Goal: Information Seeking & Learning: Check status

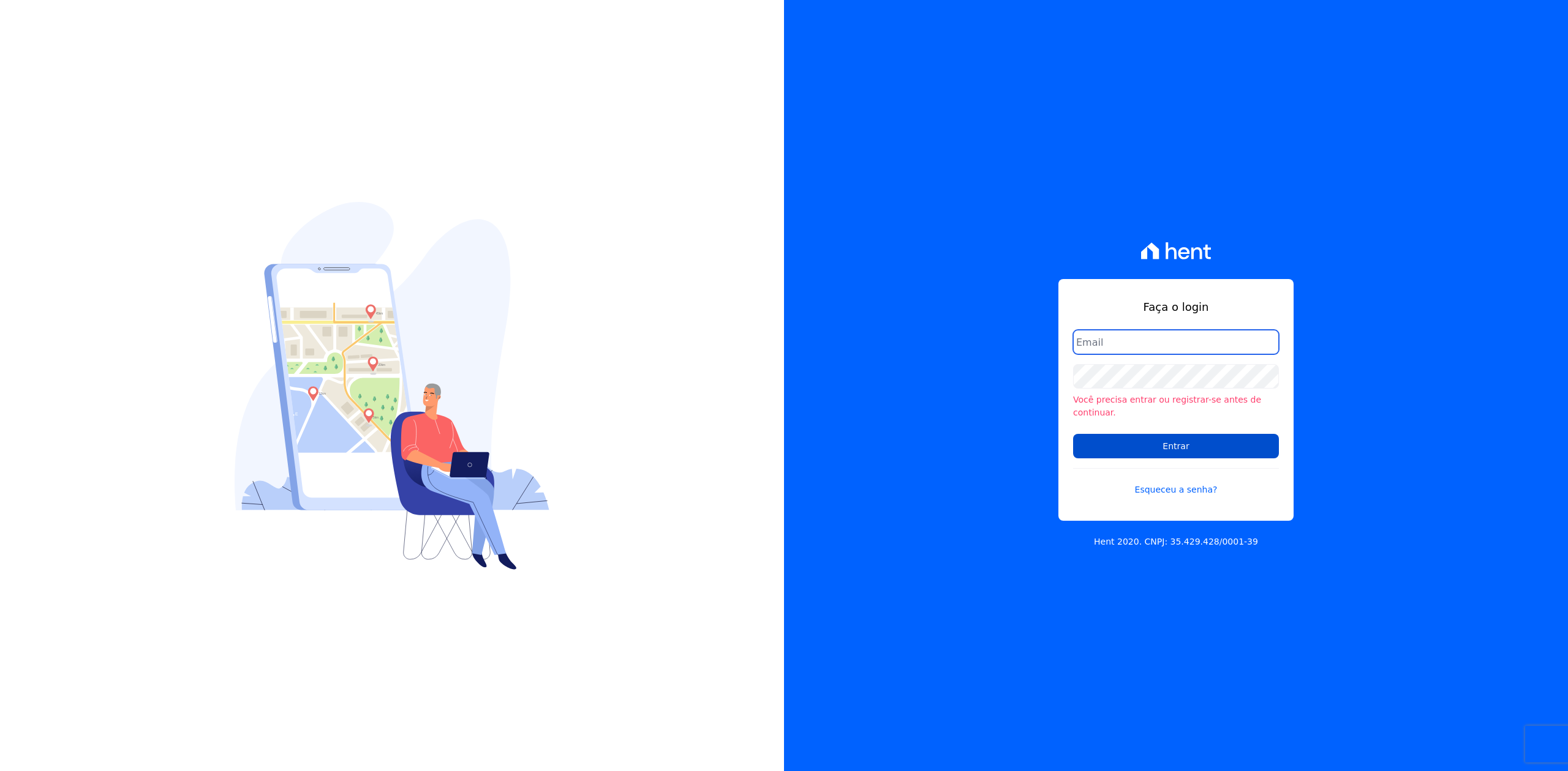
type input "joao@apiceincorporadora.com.br"
click at [1174, 446] on input "Entrar" at bounding box center [1176, 446] width 206 height 24
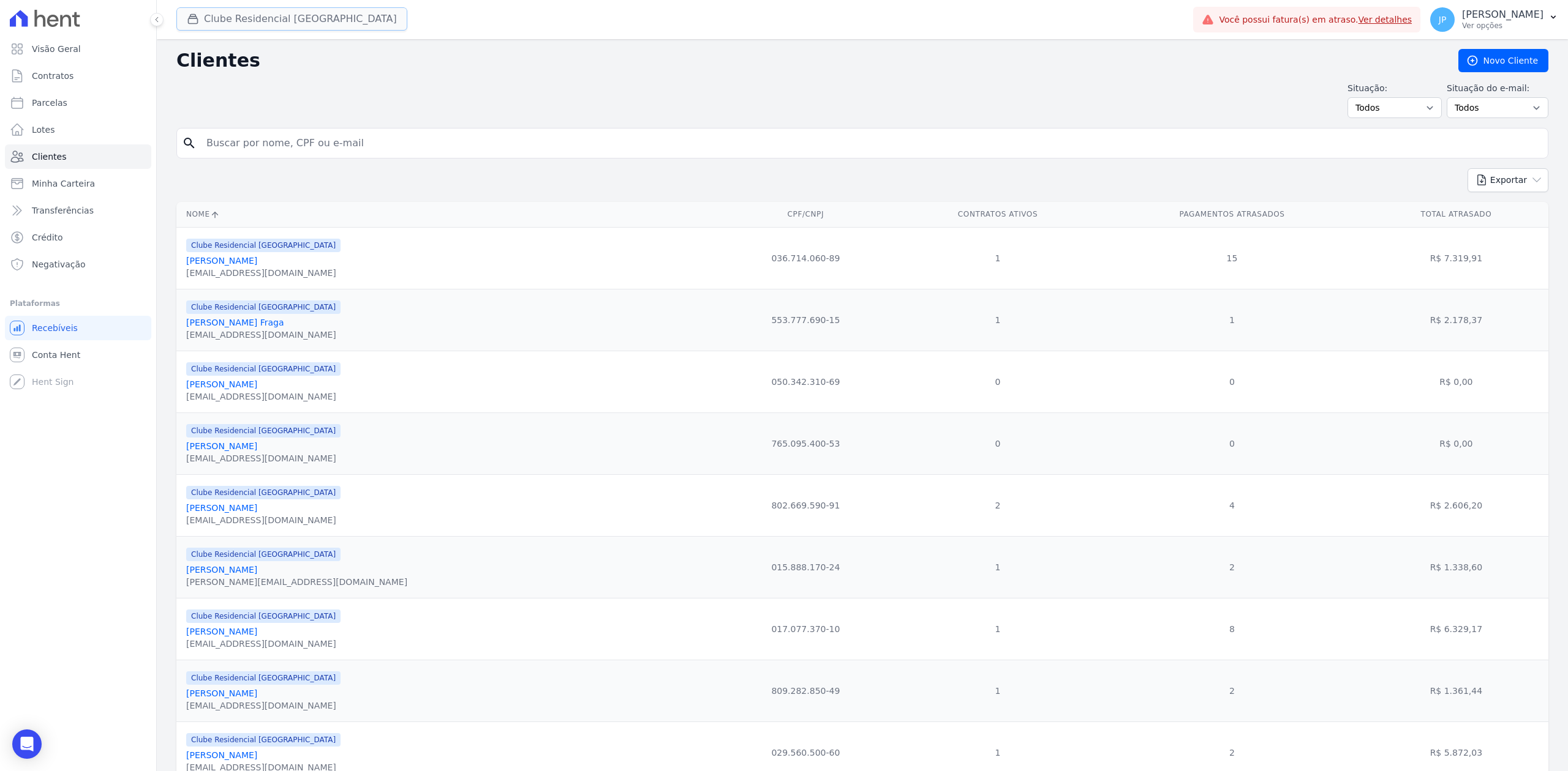
click at [202, 14] on div "button" at bounding box center [195, 19] width 17 height 12
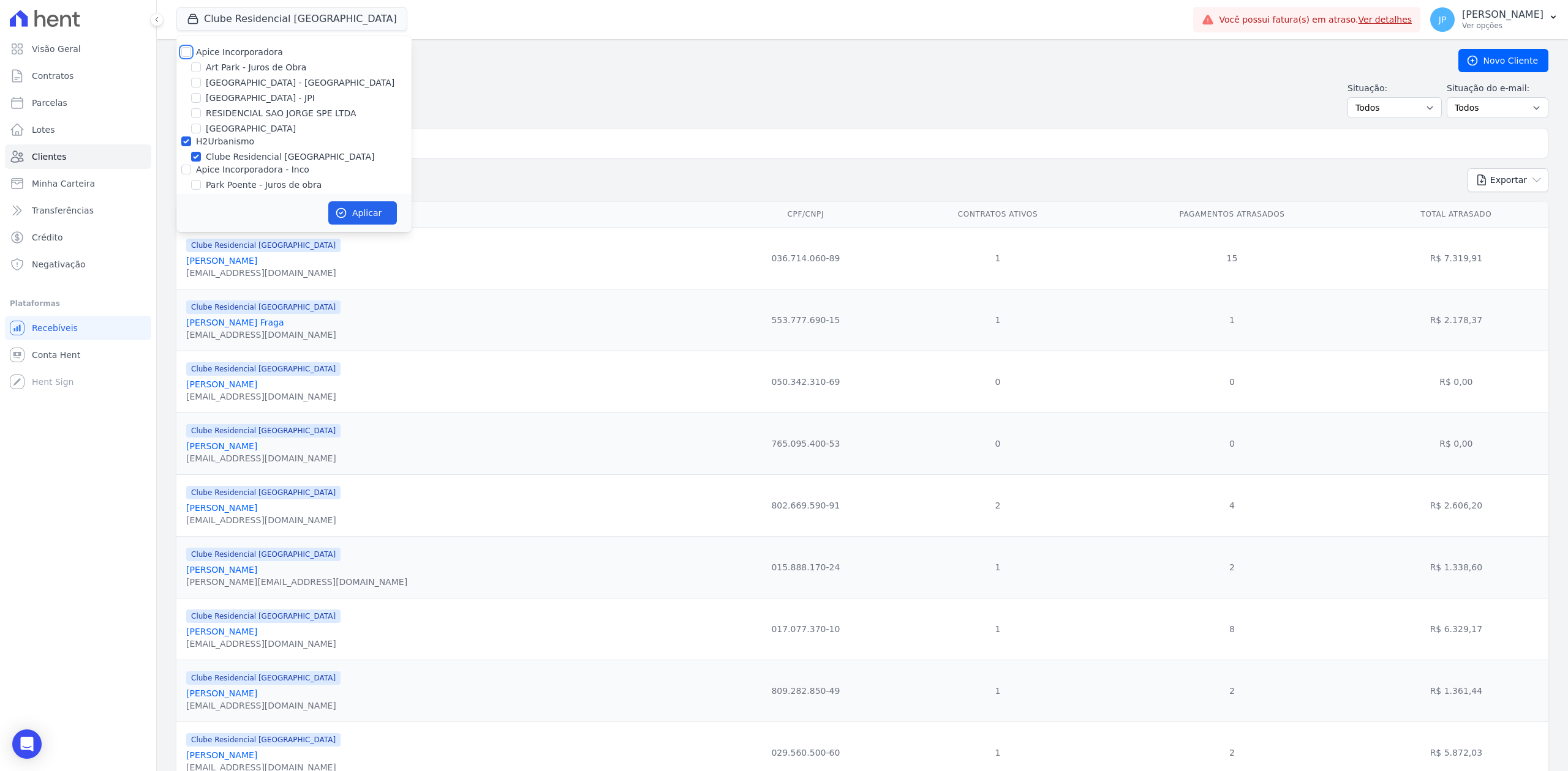
click at [186, 52] on input "Apice Incorporadora" at bounding box center [185, 52] width 10 height 10
checkbox input "true"
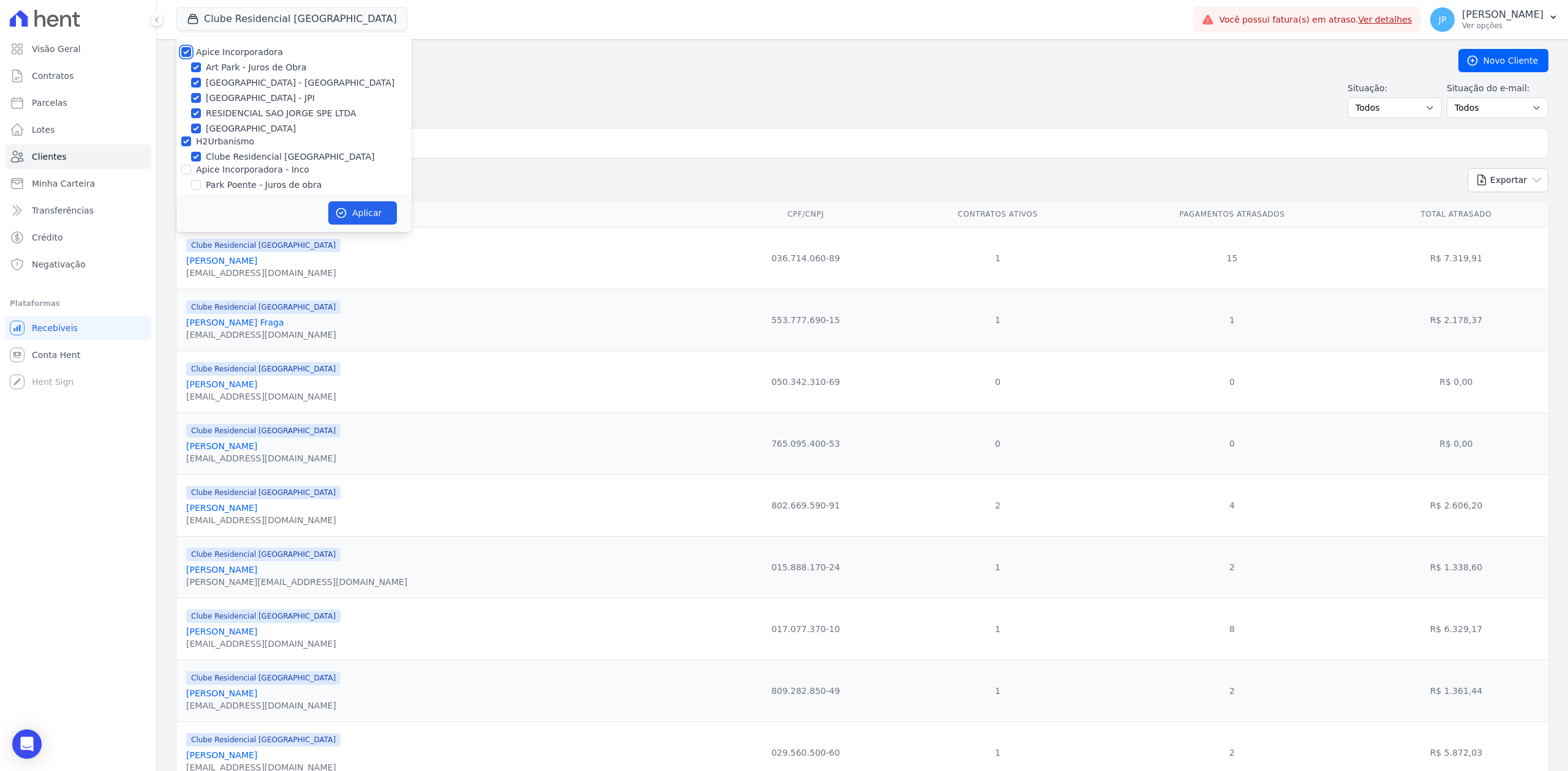
checkbox input "true"
click at [186, 172] on input "Apice Incorporadora - Inco" at bounding box center [185, 170] width 10 height 10
checkbox input "true"
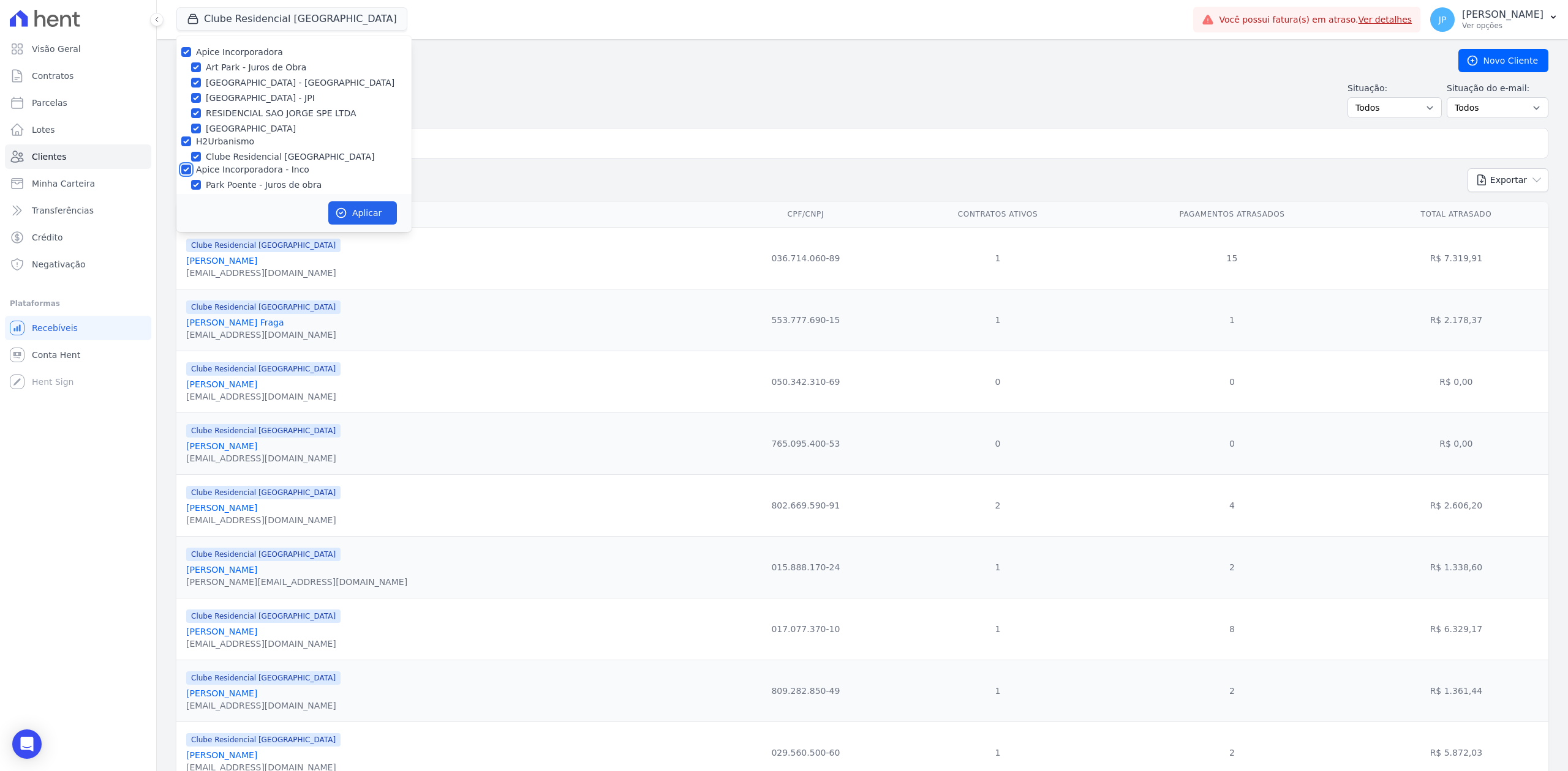
checkbox input "true"
click at [365, 209] on button "Aplicar" at bounding box center [363, 212] width 69 height 23
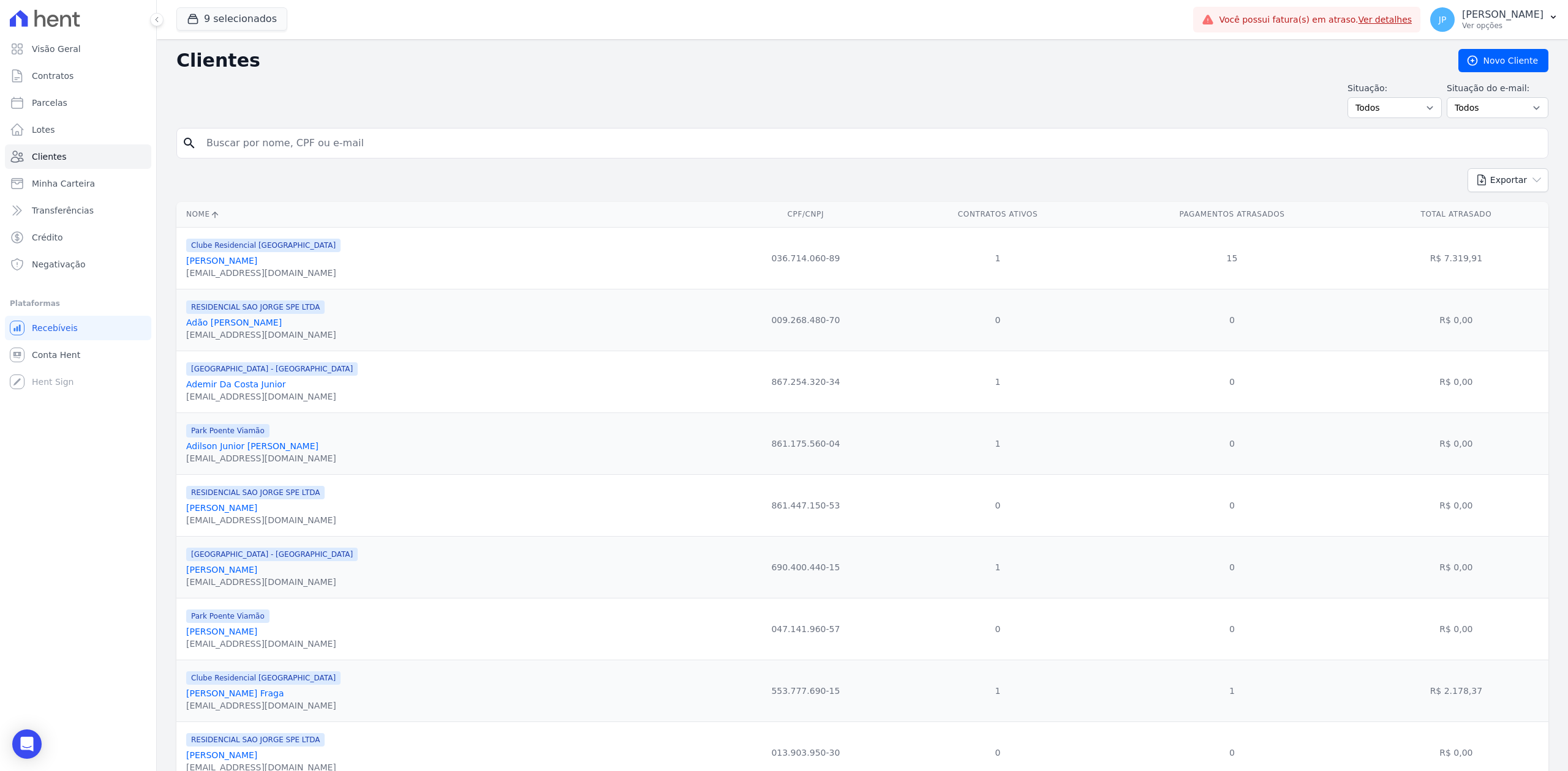
click at [325, 137] on input "search" at bounding box center [871, 143] width 1344 height 24
paste input "THAMIRES DA [PERSON_NAME]"
type input "THAMIRES DA [PERSON_NAME]"
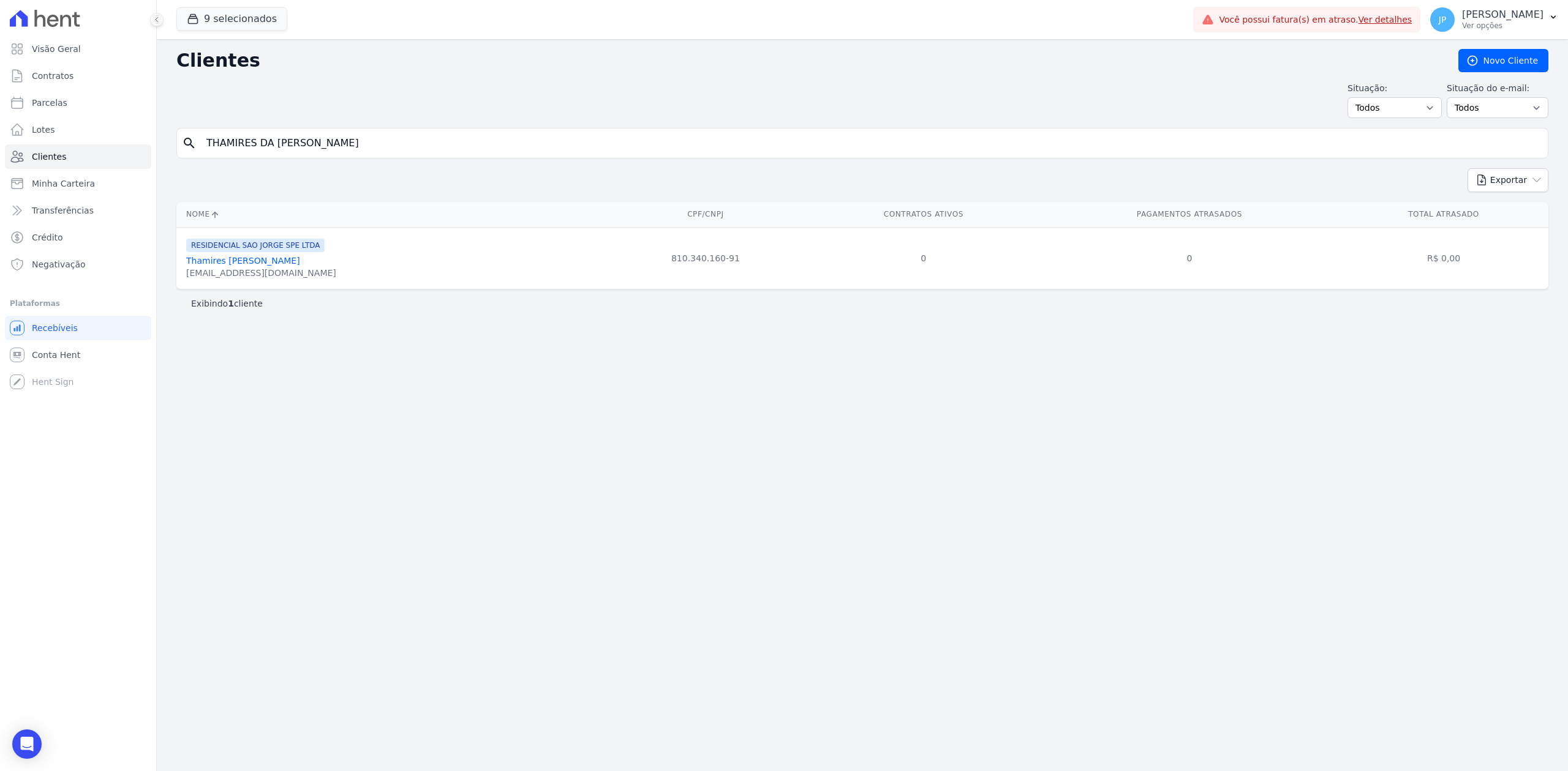
click at [278, 262] on link "Thamires [PERSON_NAME]" at bounding box center [243, 260] width 114 height 10
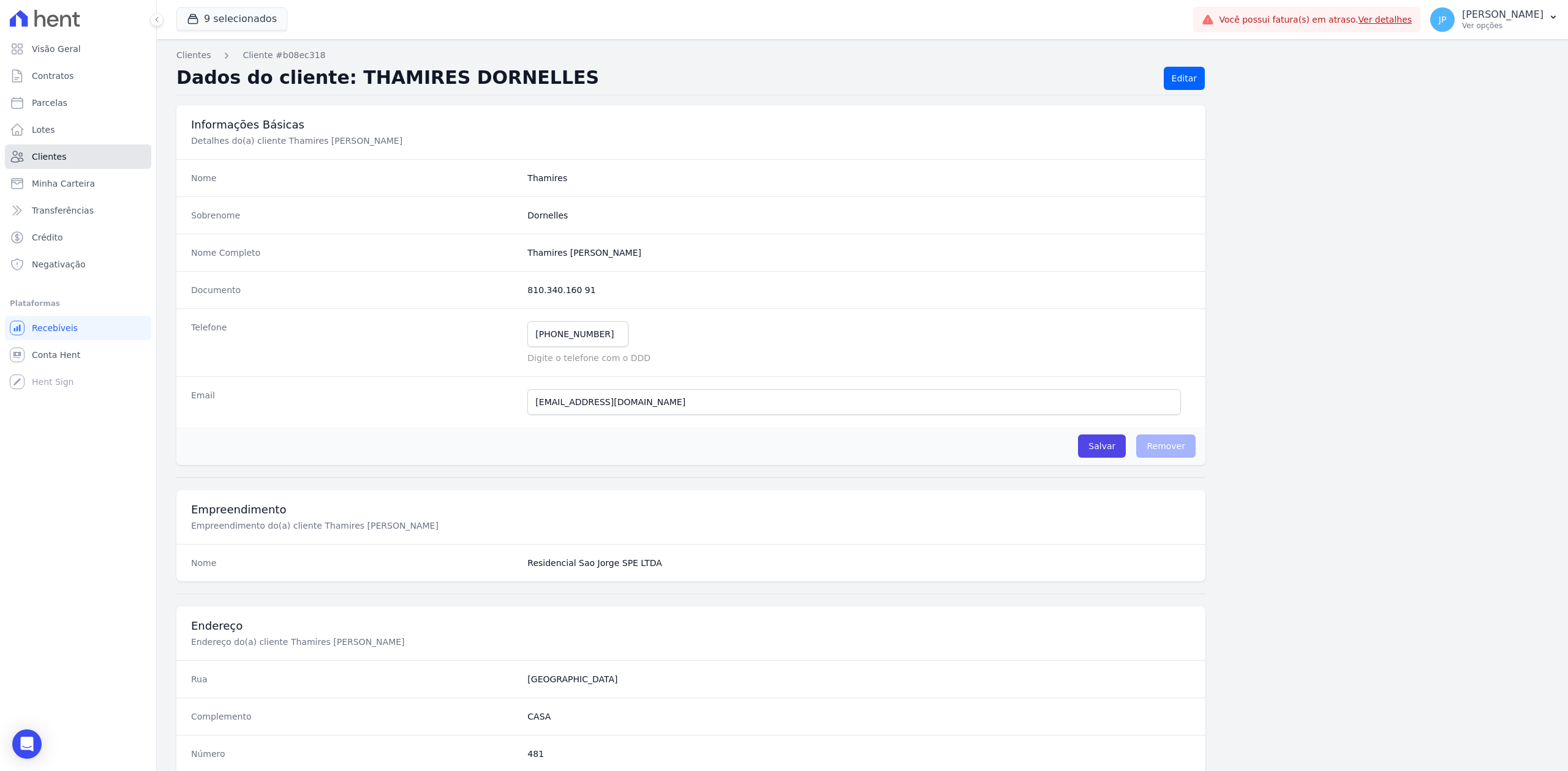
click at [71, 159] on link "Clientes" at bounding box center [78, 157] width 147 height 24
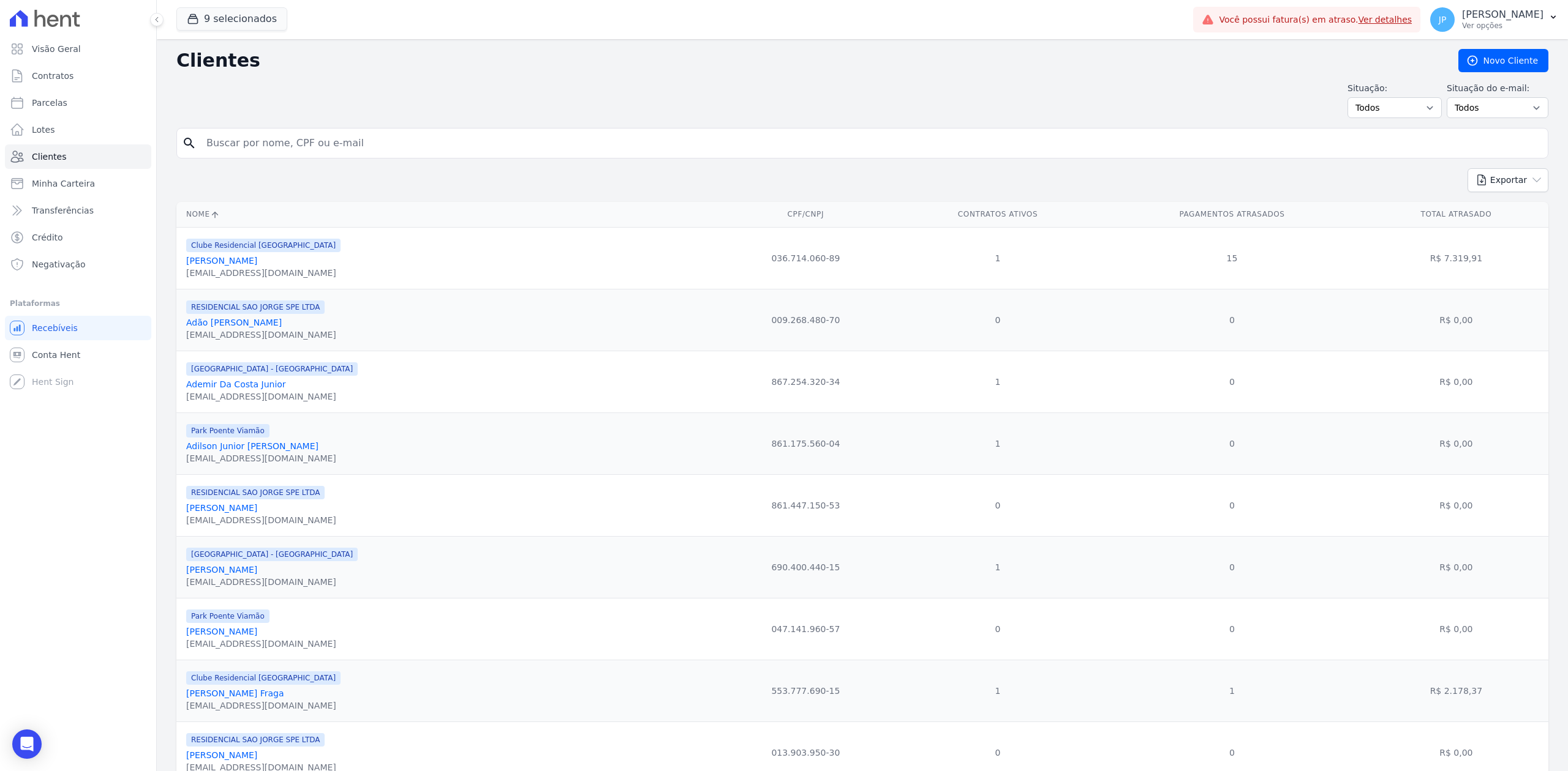
click at [317, 145] on input "search" at bounding box center [871, 143] width 1344 height 24
paste input "[PERSON_NAME]"
type input "[PERSON_NAME]"
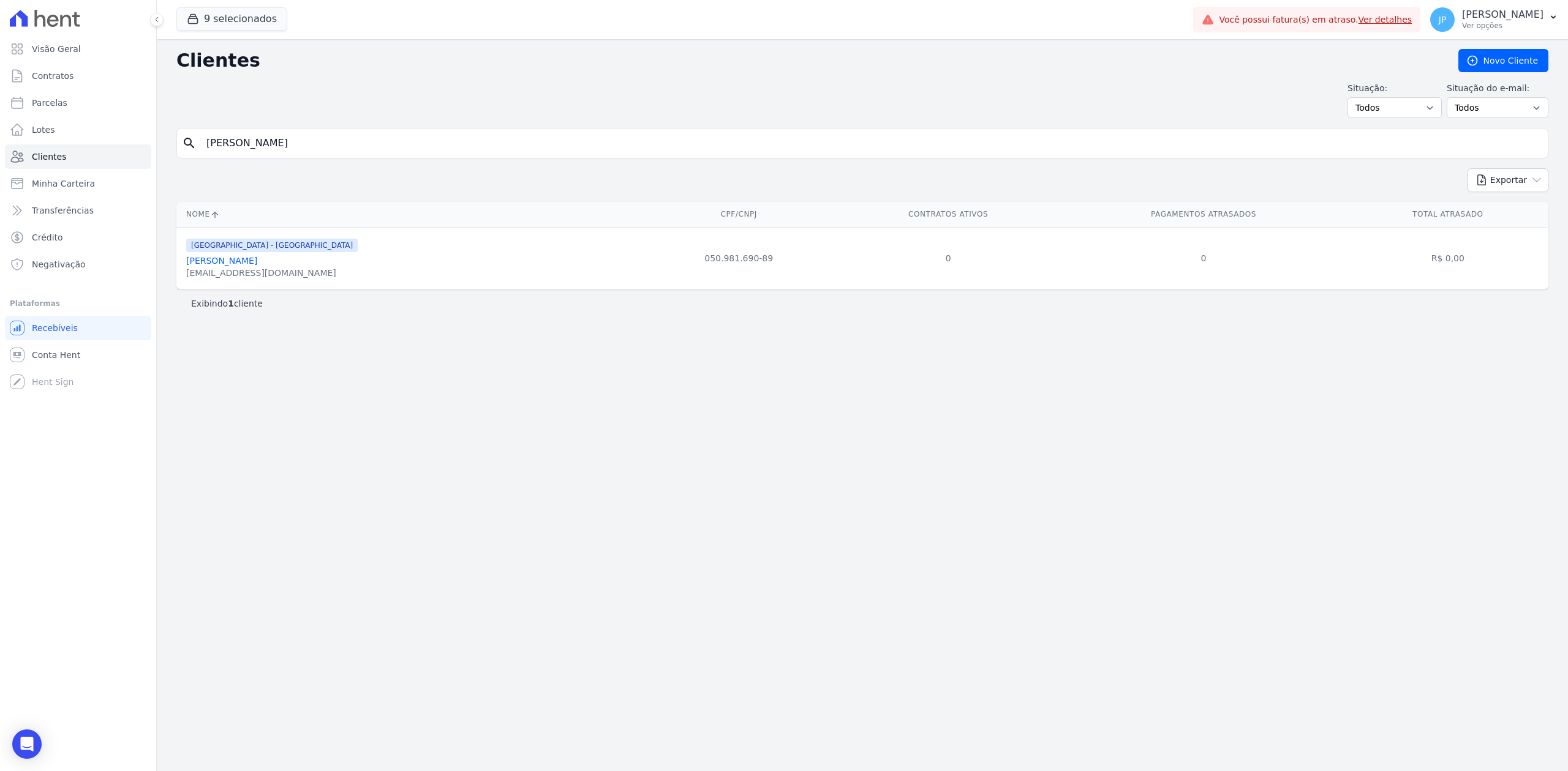
click at [257, 260] on link "[PERSON_NAME]" at bounding box center [222, 260] width 71 height 10
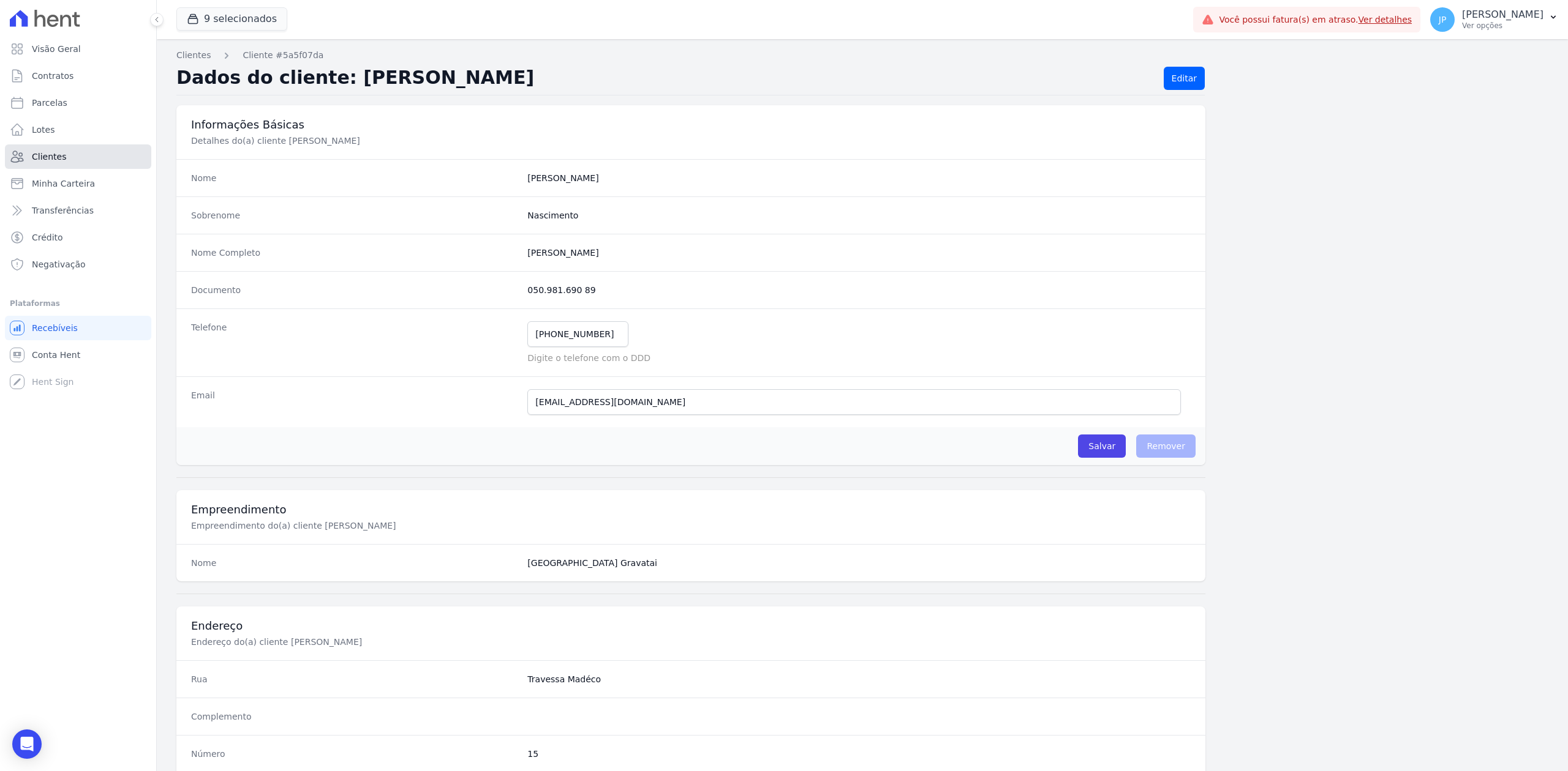
click at [83, 159] on link "Clientes" at bounding box center [78, 157] width 147 height 24
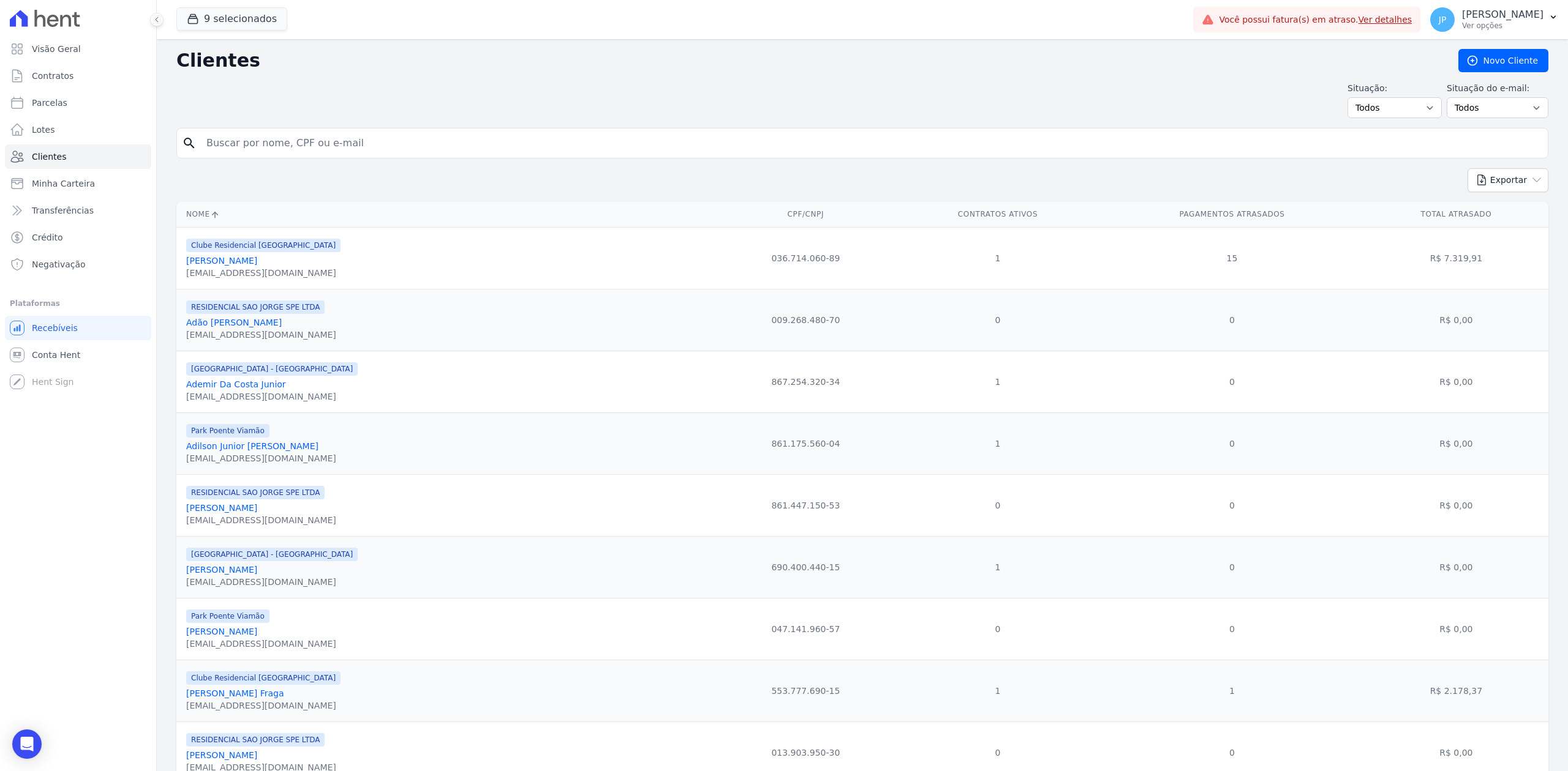
click at [346, 153] on input "search" at bounding box center [871, 143] width 1344 height 24
click at [359, 146] on input "search" at bounding box center [871, 143] width 1344 height 24
paste input "[PERSON_NAME]"
type input "[PERSON_NAME]"
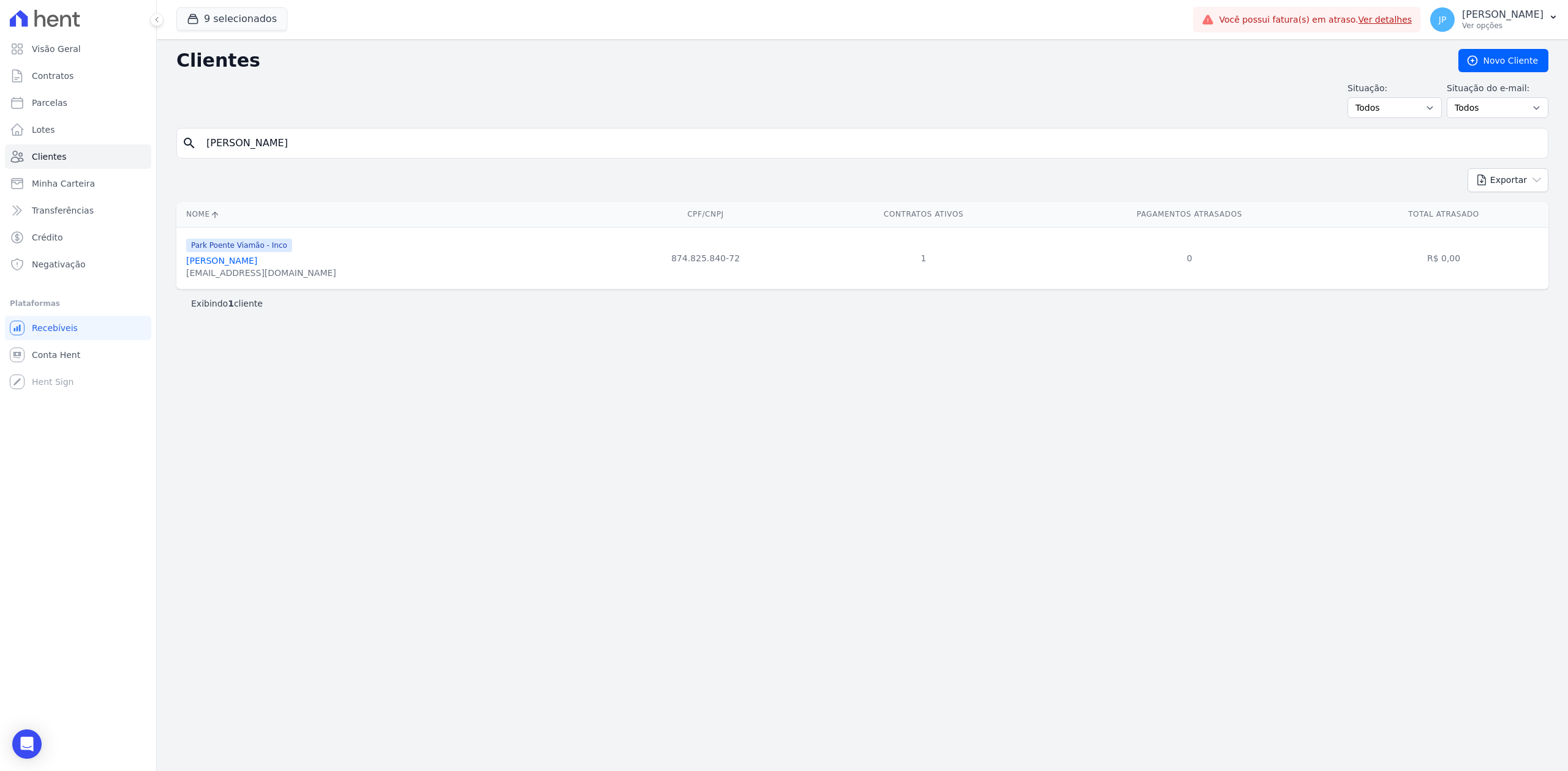
click at [251, 264] on link "[PERSON_NAME]" at bounding box center [222, 260] width 71 height 10
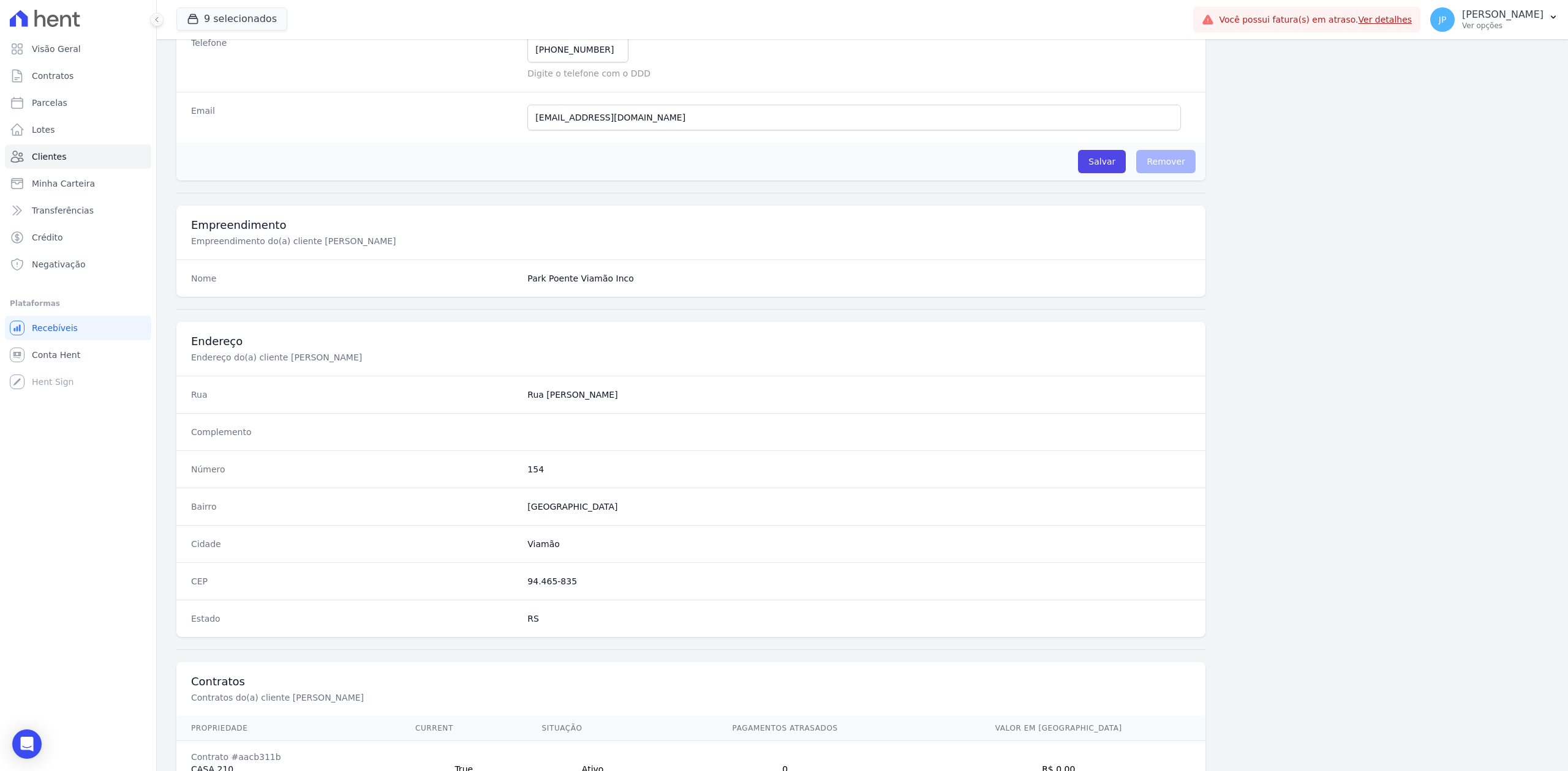
scroll to position [380, 0]
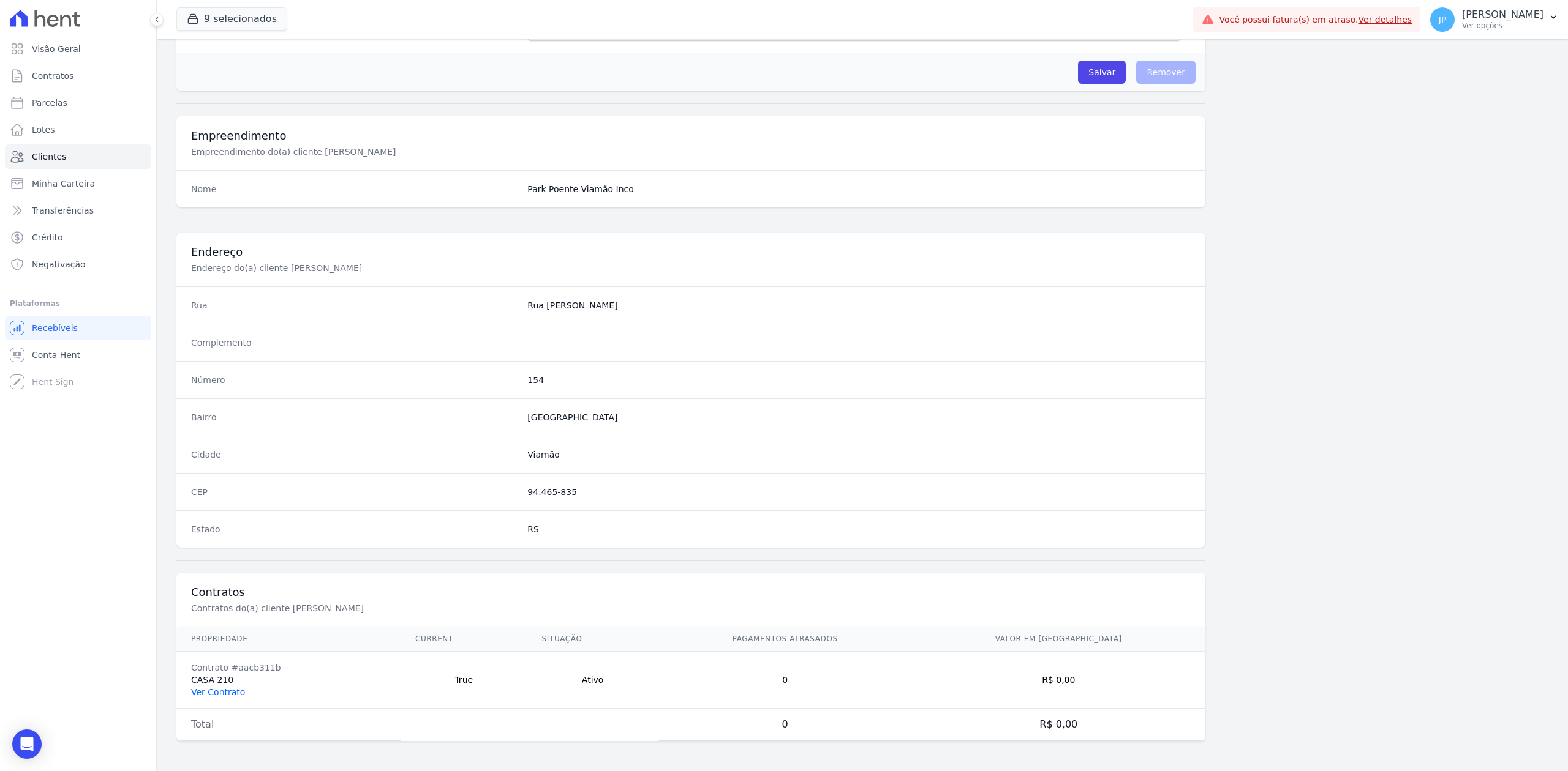
click at [221, 689] on link "Ver Contrato" at bounding box center [218, 692] width 54 height 10
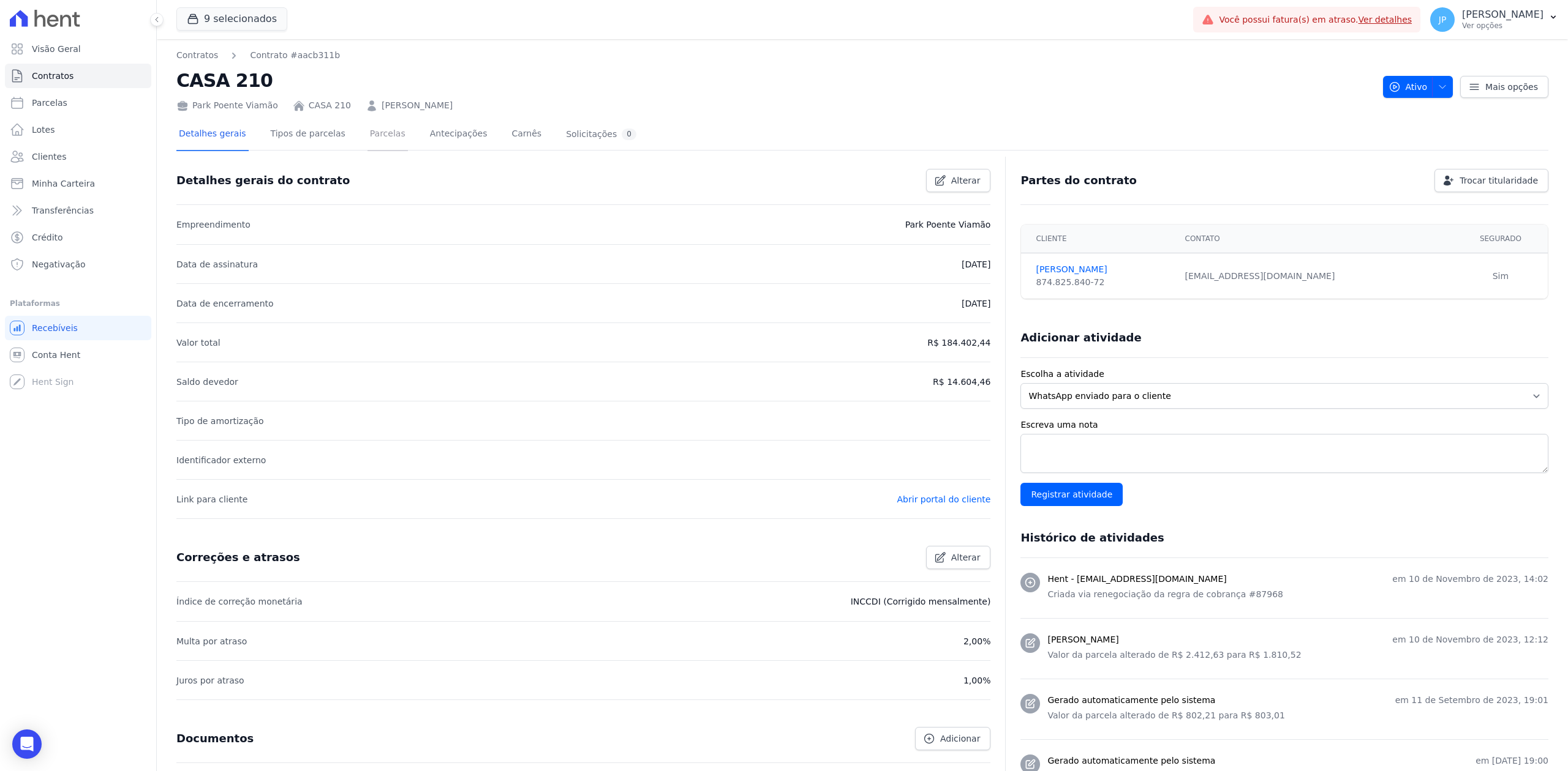
click at [371, 140] on link "Parcelas" at bounding box center [388, 134] width 41 height 32
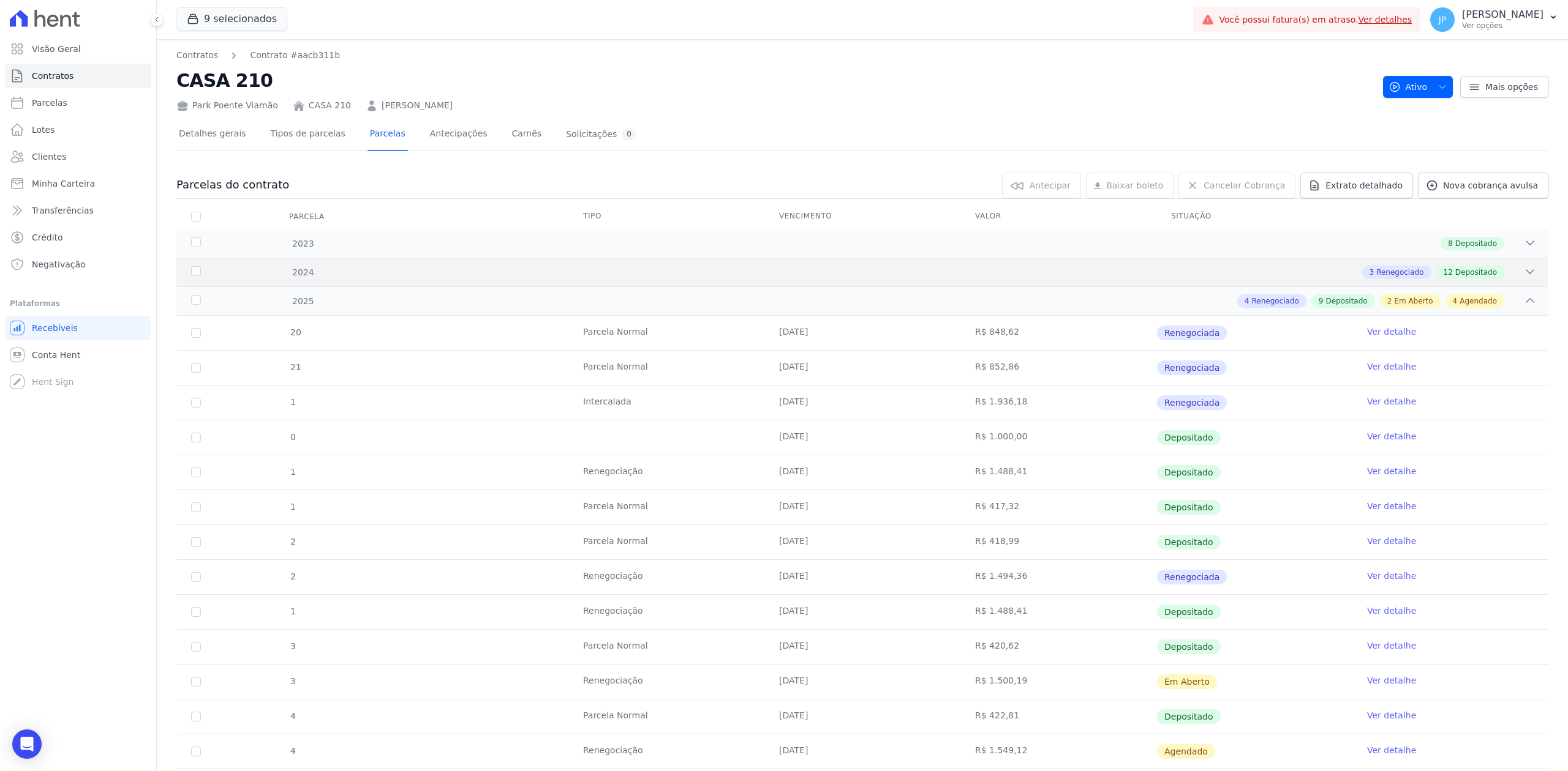
click at [1523, 275] on icon at bounding box center [1529, 272] width 12 height 12
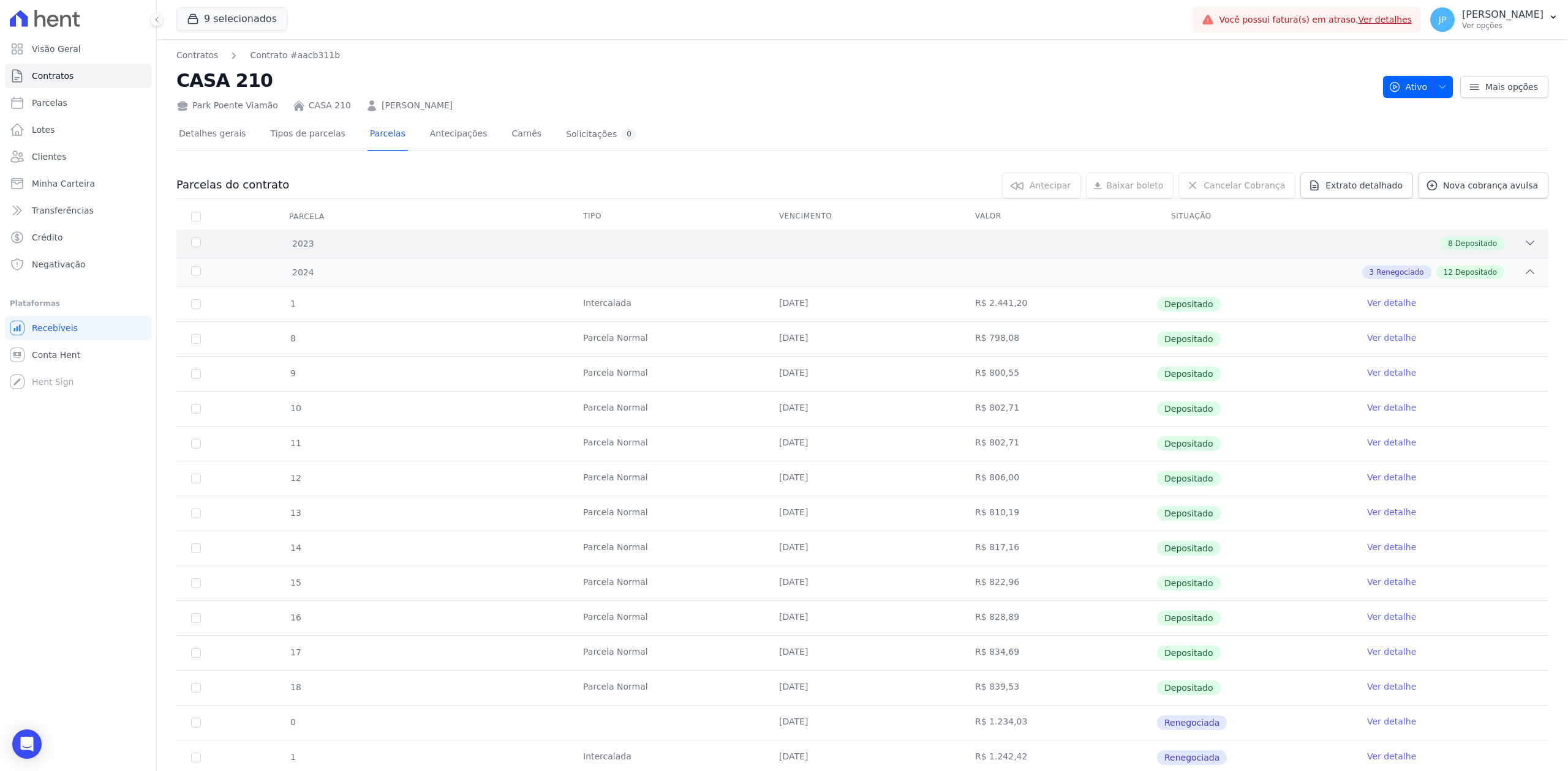
click at [1523, 241] on icon at bounding box center [1529, 243] width 12 height 12
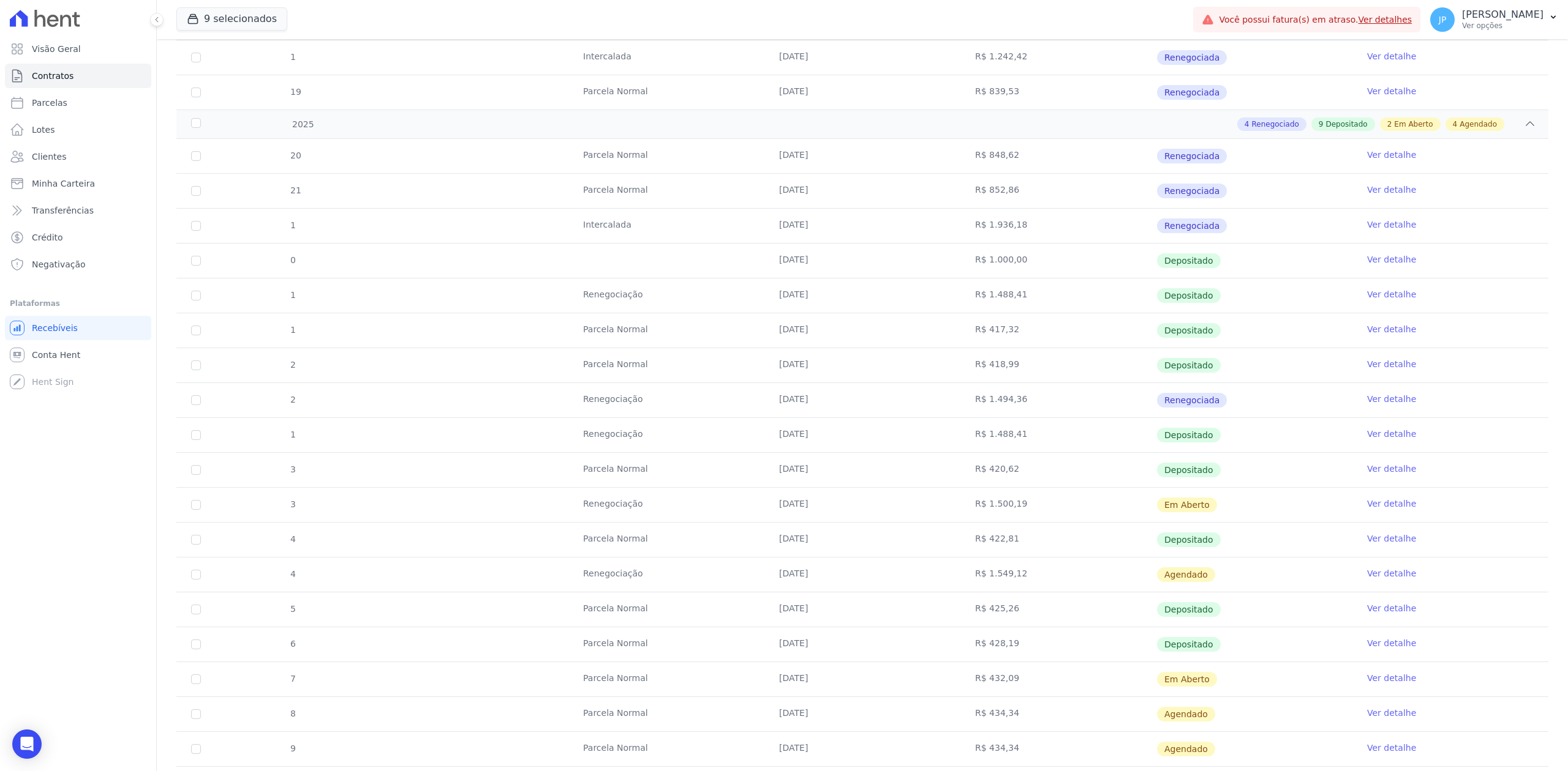
scroll to position [1142, 0]
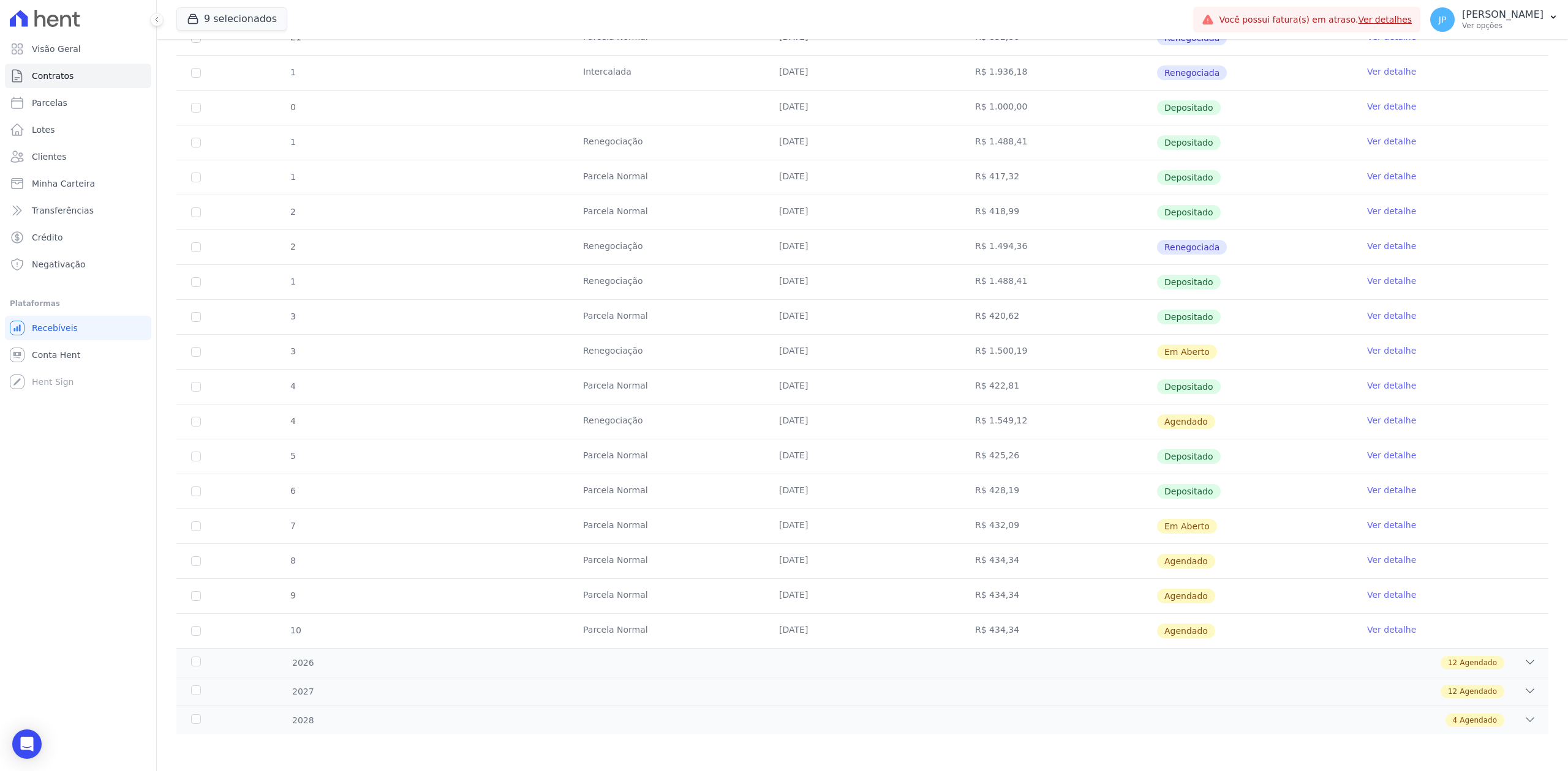
drag, startPoint x: 753, startPoint y: 422, endPoint x: 1039, endPoint y: 426, distance: 286.0
click at [1039, 426] on tr "4 Renegociação [DATE] R$ 1.549,12 [GEOGRAPHIC_DATA] Ver detalhe" at bounding box center [861, 422] width 1371 height 35
click at [1370, 350] on link "Ver detalhe" at bounding box center [1391, 350] width 49 height 12
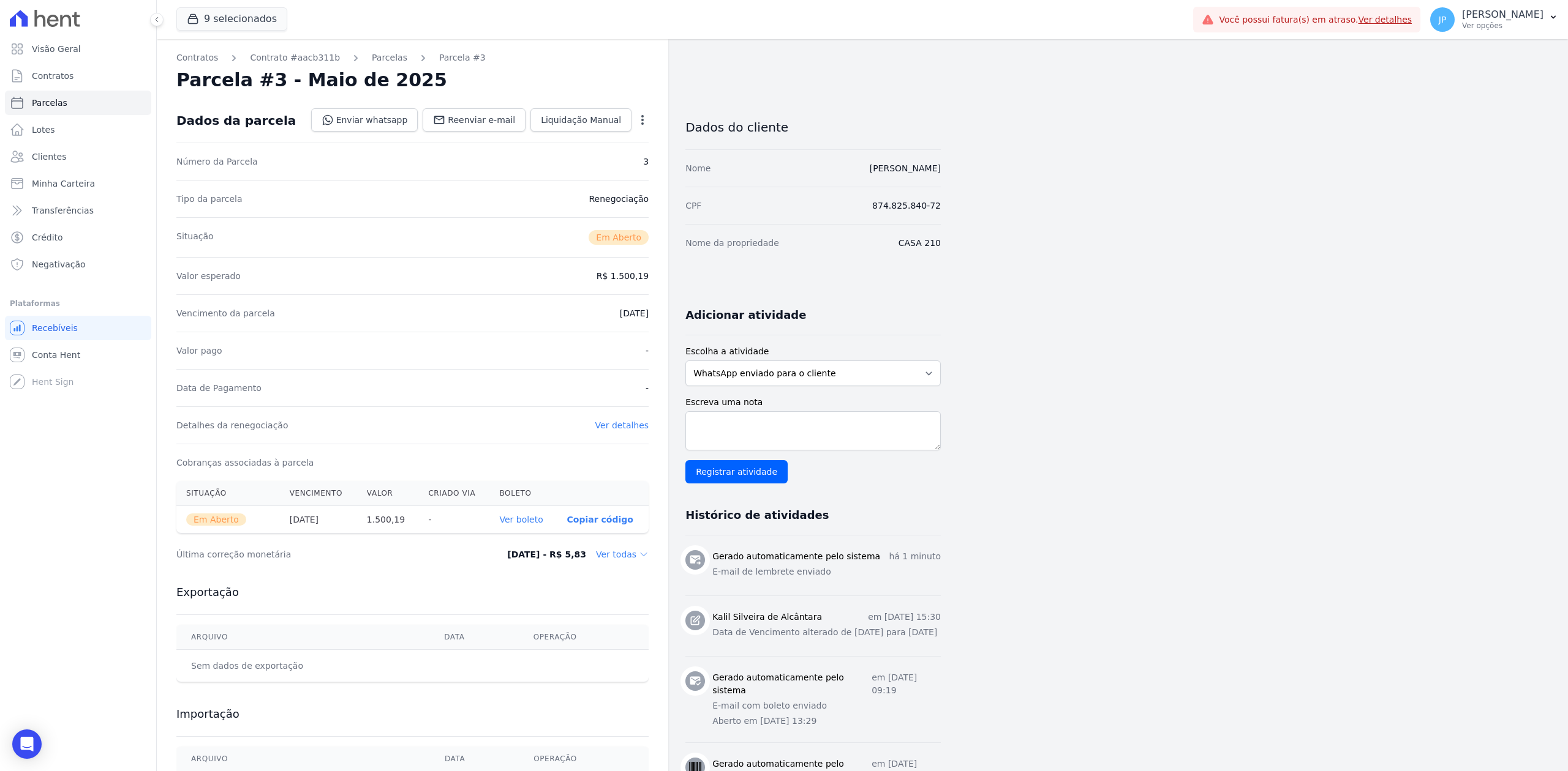
click at [626, 558] on dd "Ver todas" at bounding box center [622, 554] width 53 height 12
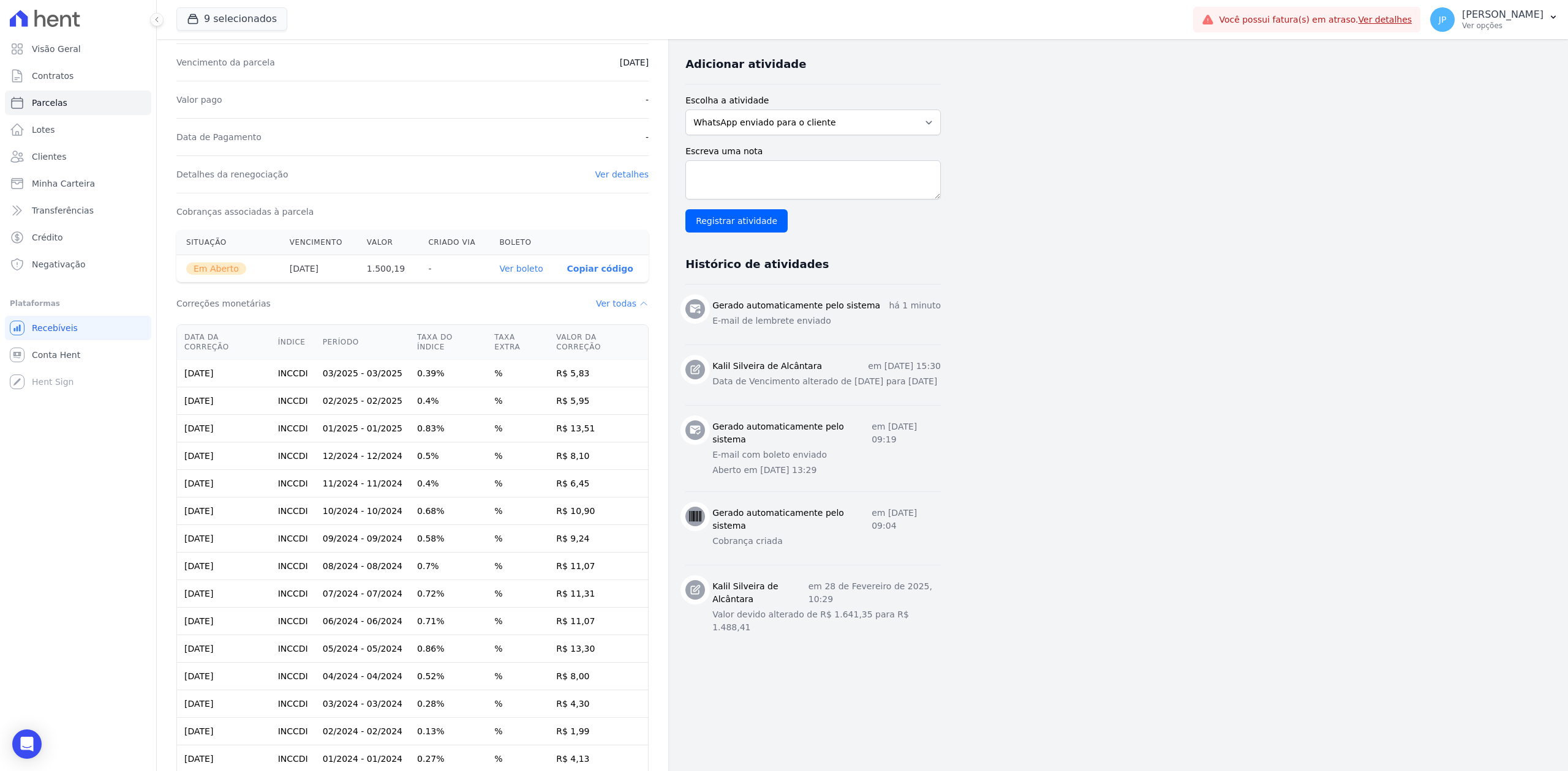
scroll to position [224, 0]
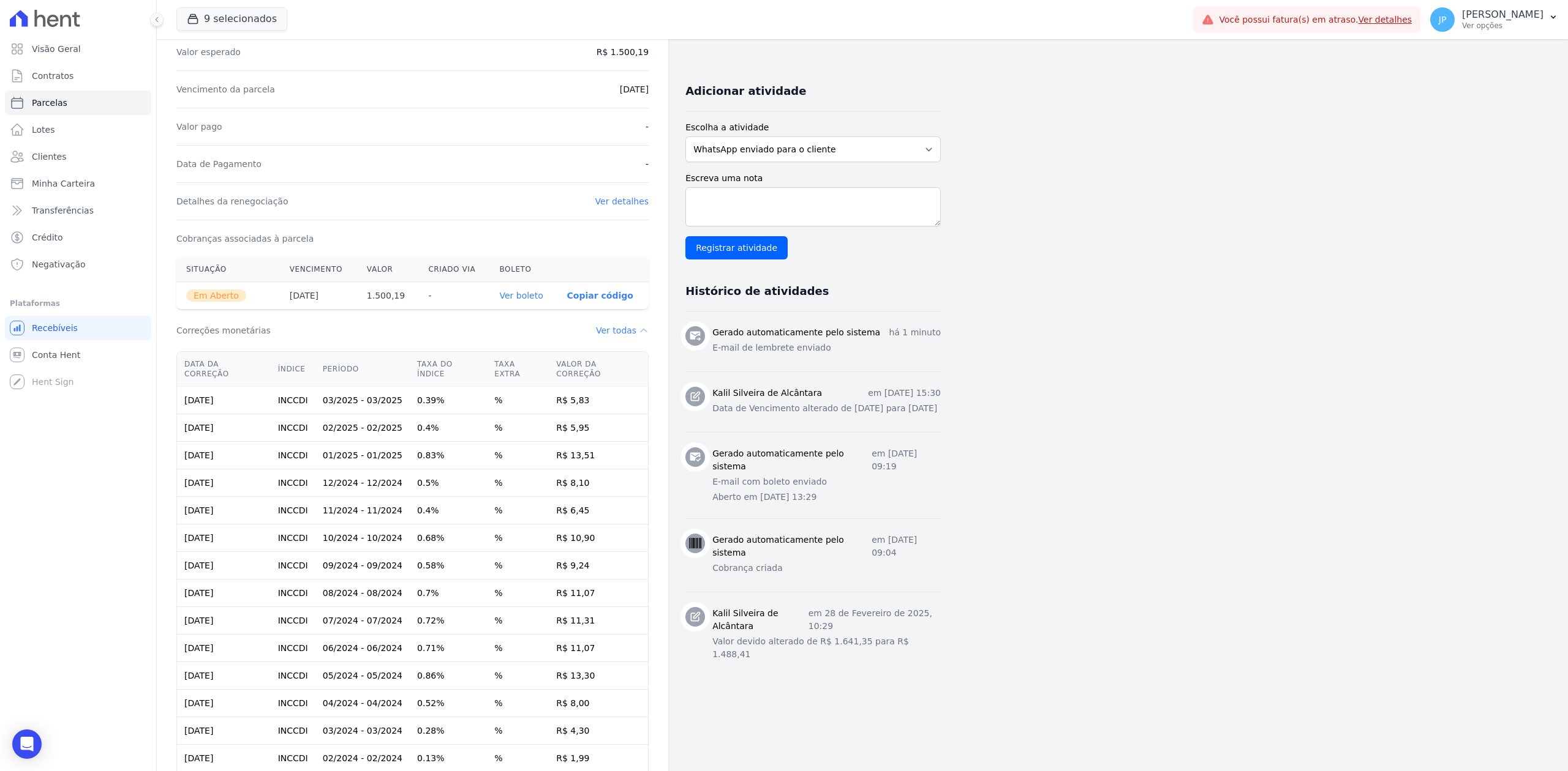
drag, startPoint x: 385, startPoint y: 289, endPoint x: 415, endPoint y: 317, distance: 41.0
click at [412, 304] on th "1.500,19" at bounding box center [388, 296] width 62 height 28
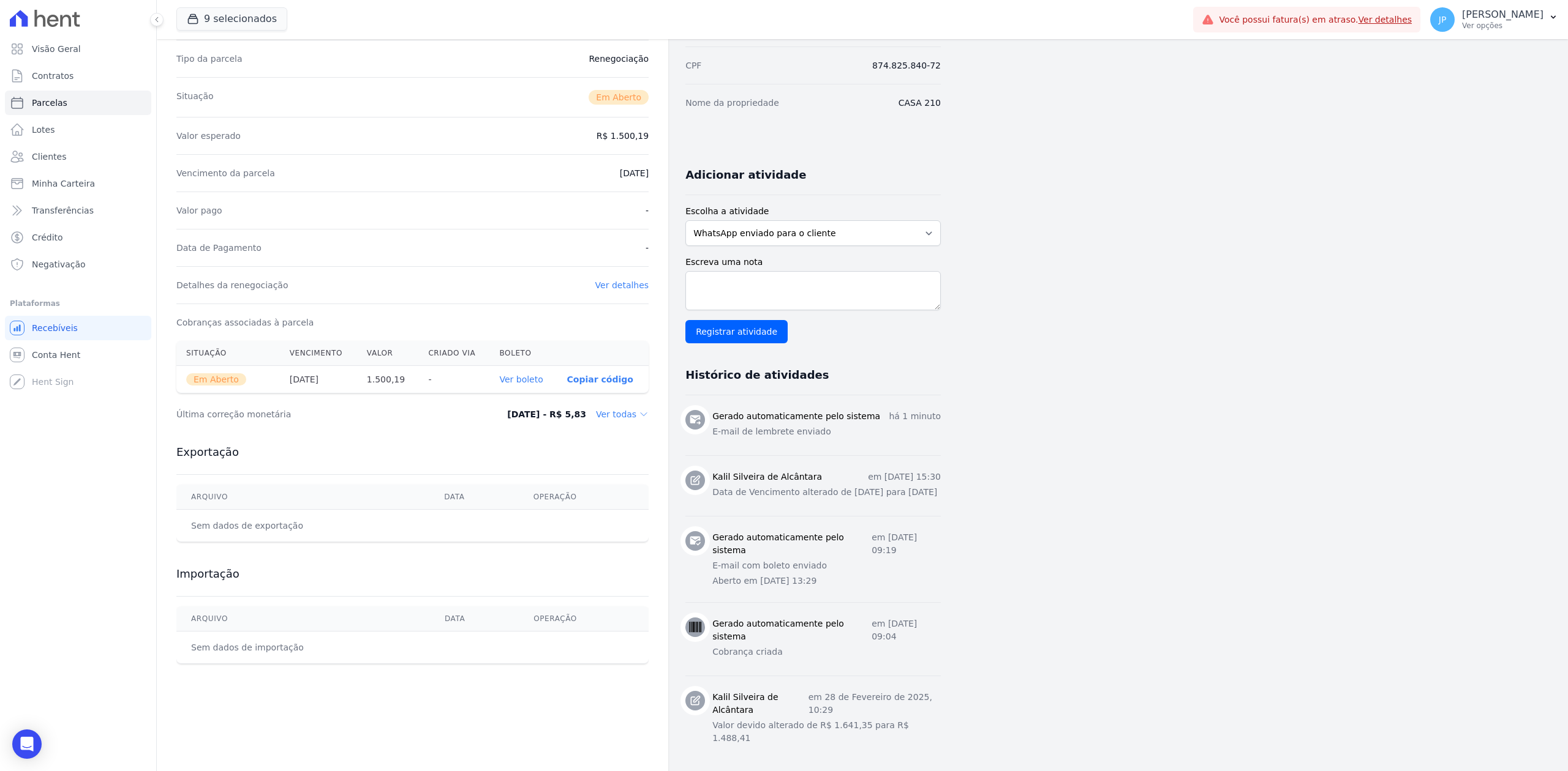
click at [618, 412] on dd "Ver todas" at bounding box center [622, 413] width 53 height 12
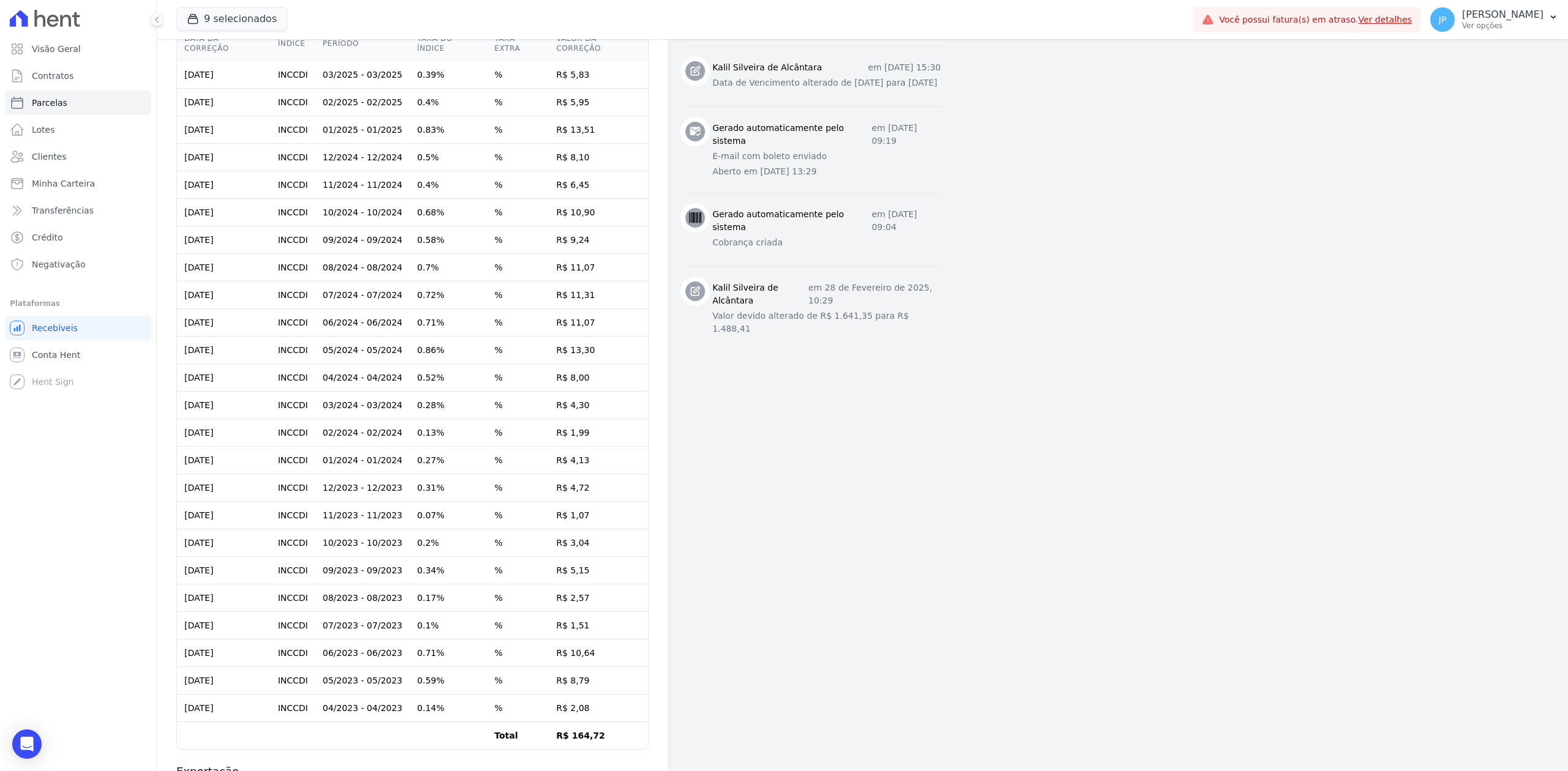
scroll to position [550, 0]
drag, startPoint x: 476, startPoint y: 420, endPoint x: 629, endPoint y: 444, distance: 154.9
click at [618, 442] on tbody "[DATE] INCCDI 03/2025 - 03/2025 0.39% % R$ 5,83 [DATE] INCCDI 02/2025 - 02/2025…" at bounding box center [413, 404] width 471 height 689
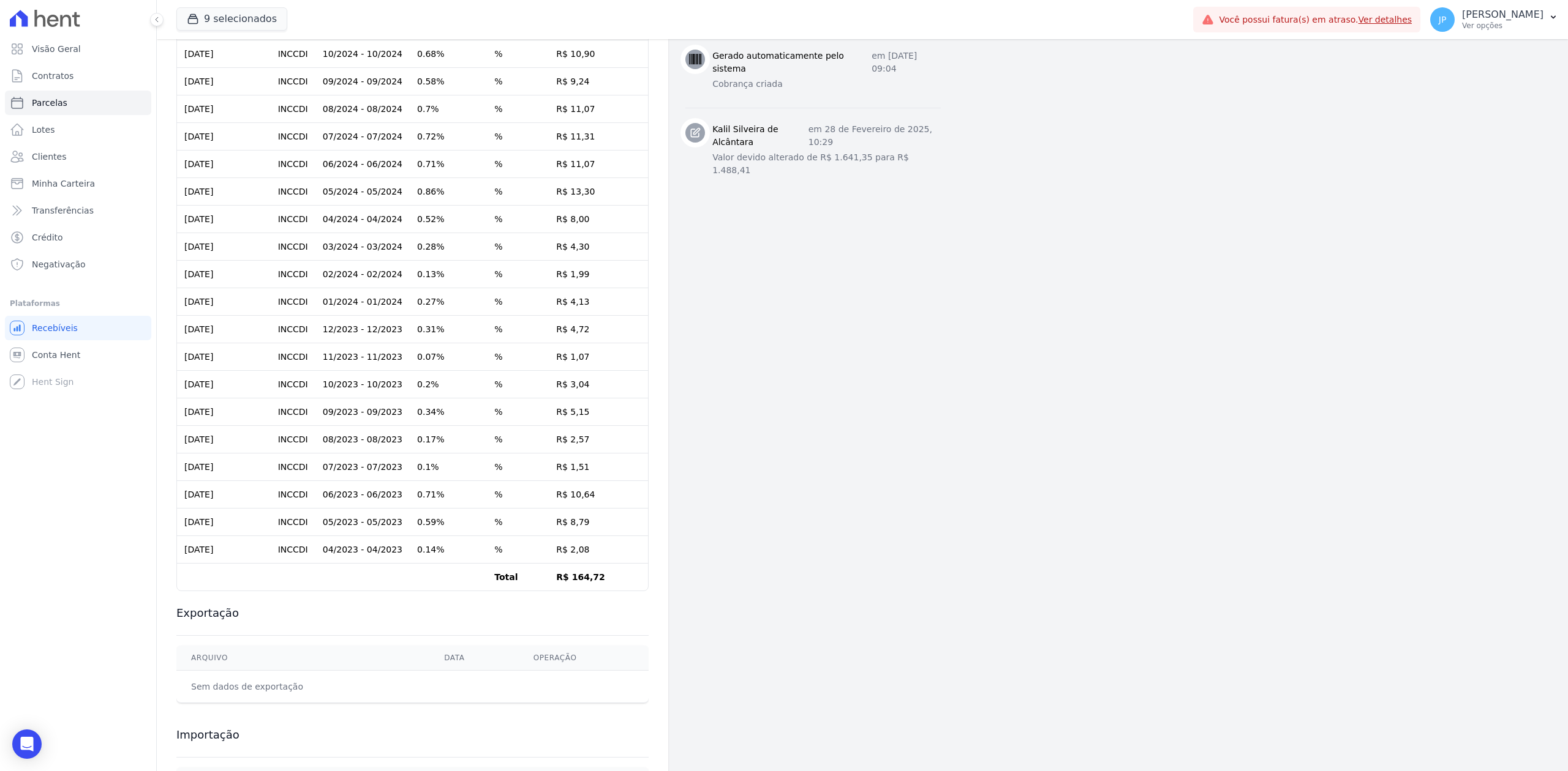
scroll to position [714, 0]
drag, startPoint x: 584, startPoint y: 450, endPoint x: 631, endPoint y: 458, distance: 47.7
click at [622, 456] on tbody "[DATE] INCCDI 03/2025 - 03/2025 0.39% % R$ 5,83 [DATE] INCCDI 02/2025 - 02/2025…" at bounding box center [413, 241] width 471 height 689
click at [579, 491] on td "R$ 10,64" at bounding box center [598, 489] width 99 height 28
drag, startPoint x: 539, startPoint y: 568, endPoint x: 632, endPoint y: 585, distance: 94.5
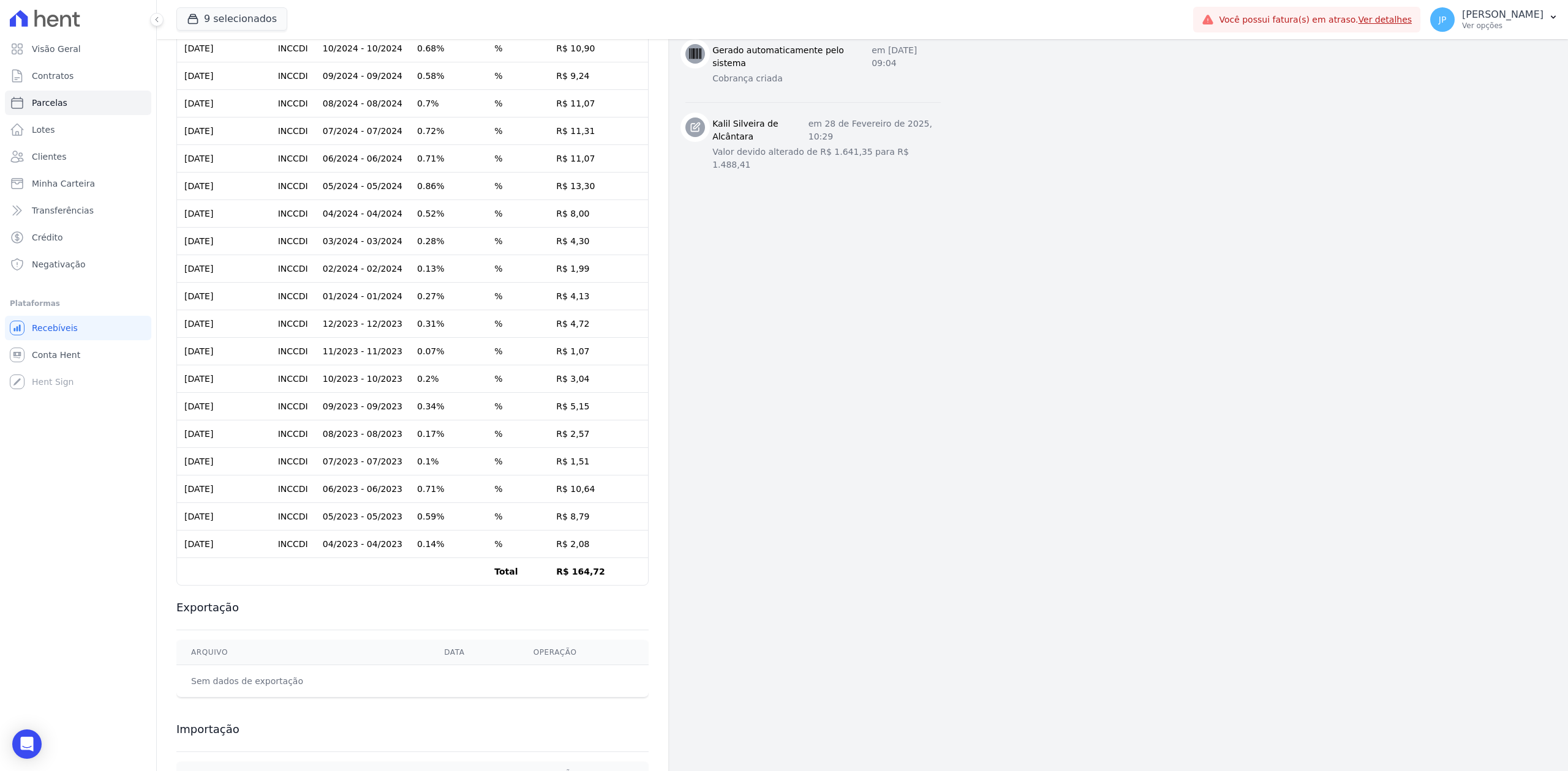
click at [587, 575] on tr "Total R$ 164,72" at bounding box center [413, 572] width 471 height 28
click at [631, 588] on div "Exportação [GEOGRAPHIC_DATA] Data Operação Sem dados de exportação" at bounding box center [412, 649] width 472 height 121
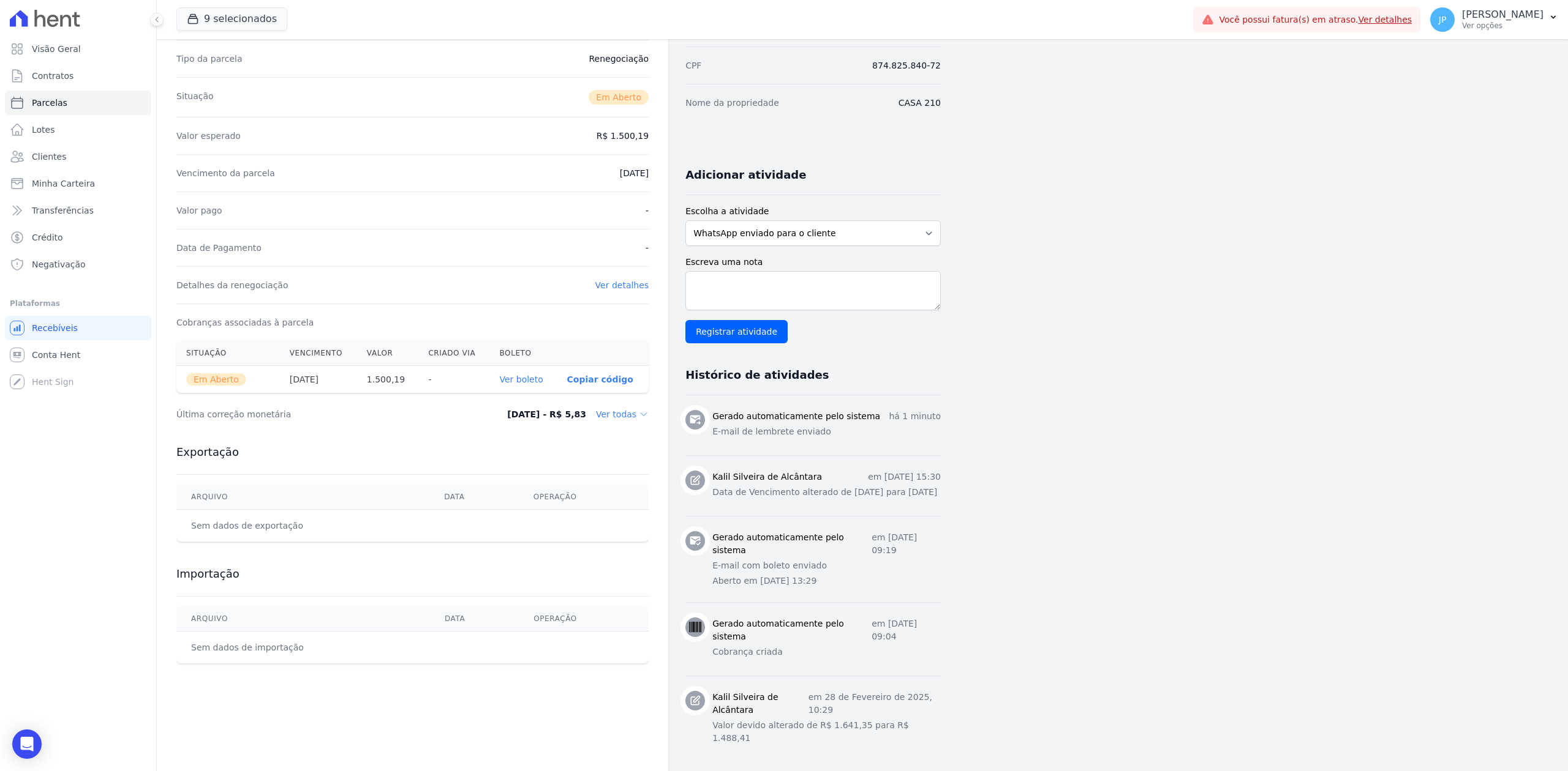
click at [614, 414] on dd "Ver todas" at bounding box center [622, 413] width 53 height 12
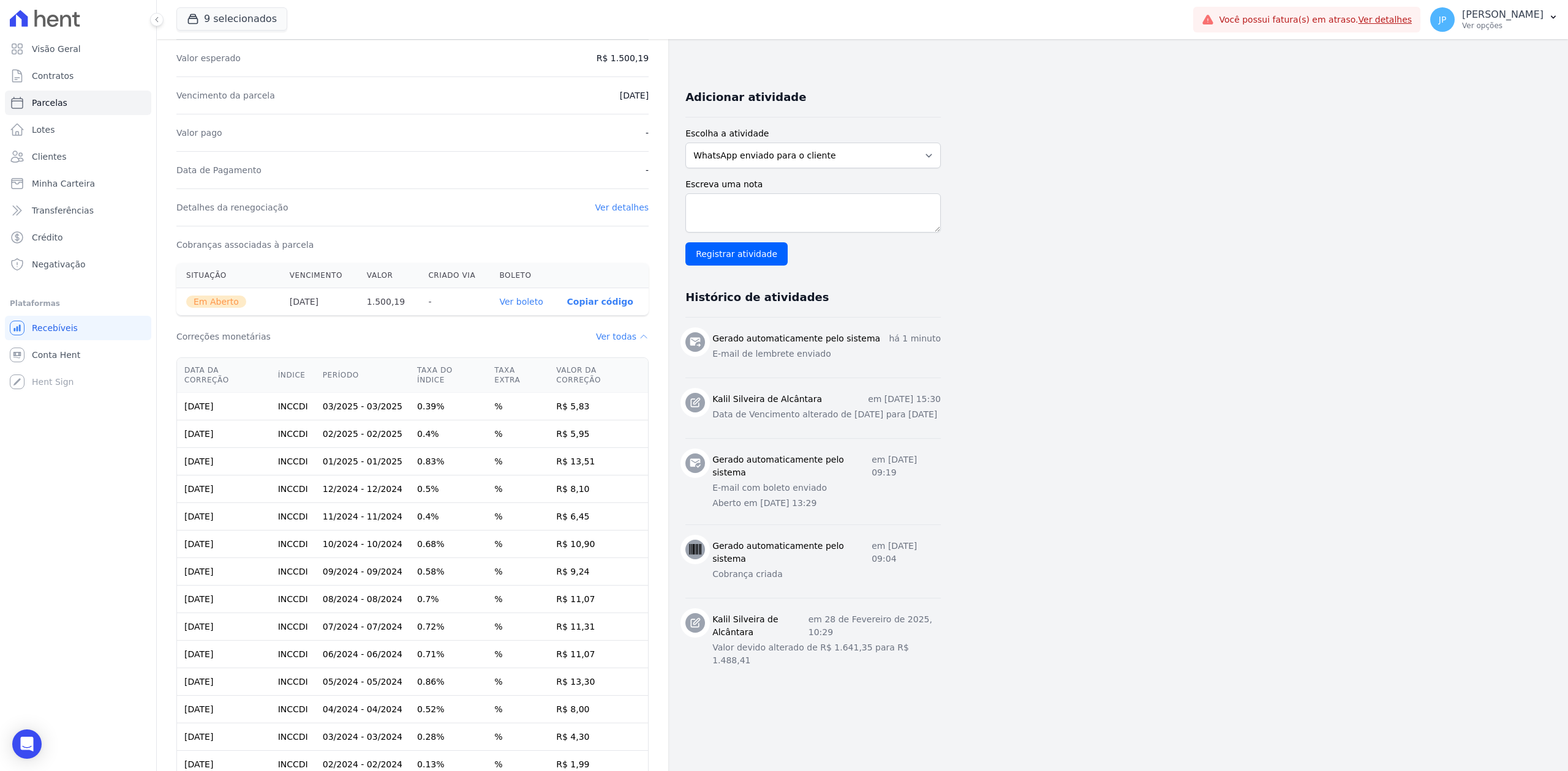
scroll to position [0, 0]
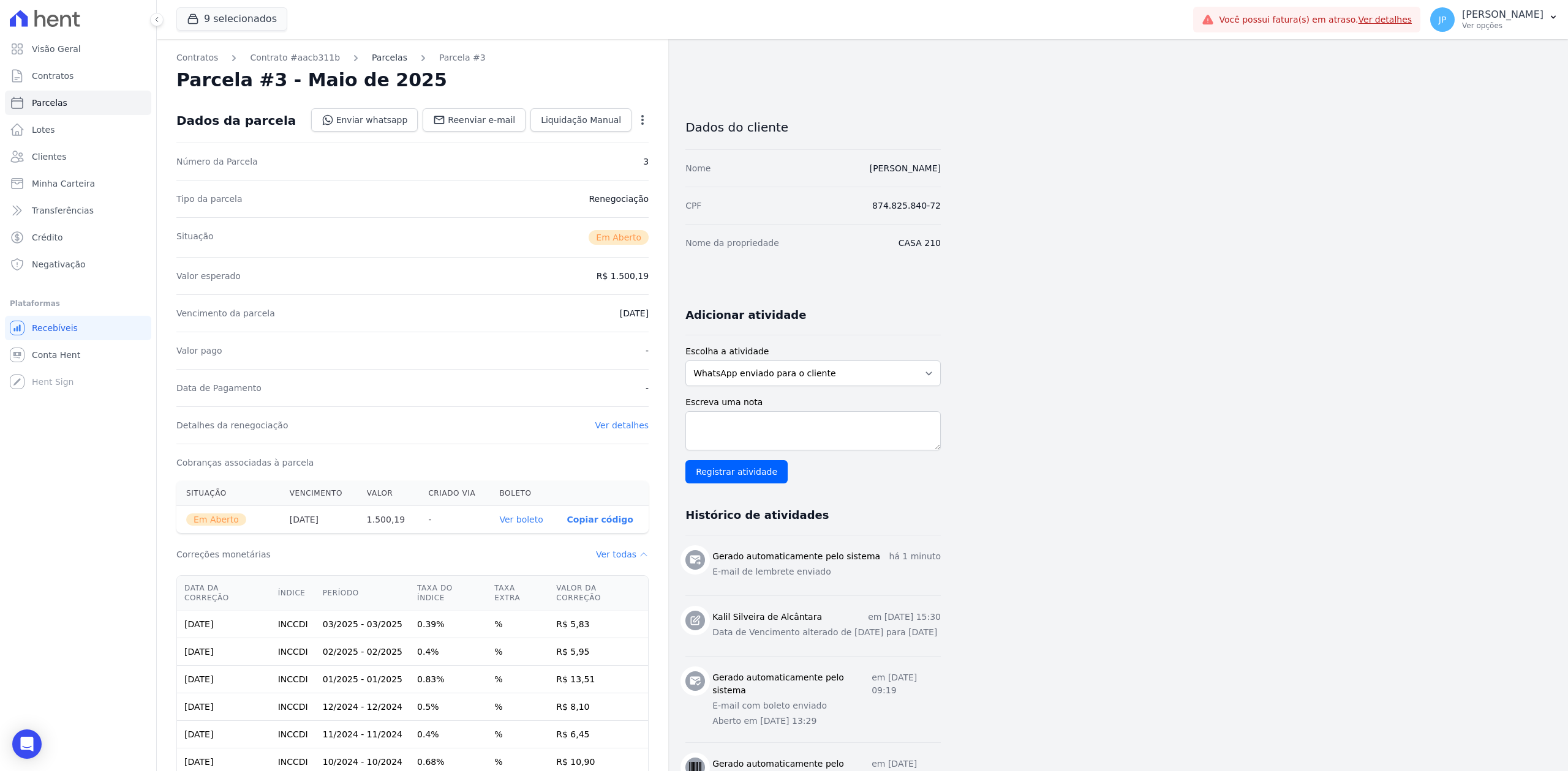
click at [383, 59] on link "Parcelas" at bounding box center [389, 57] width 35 height 13
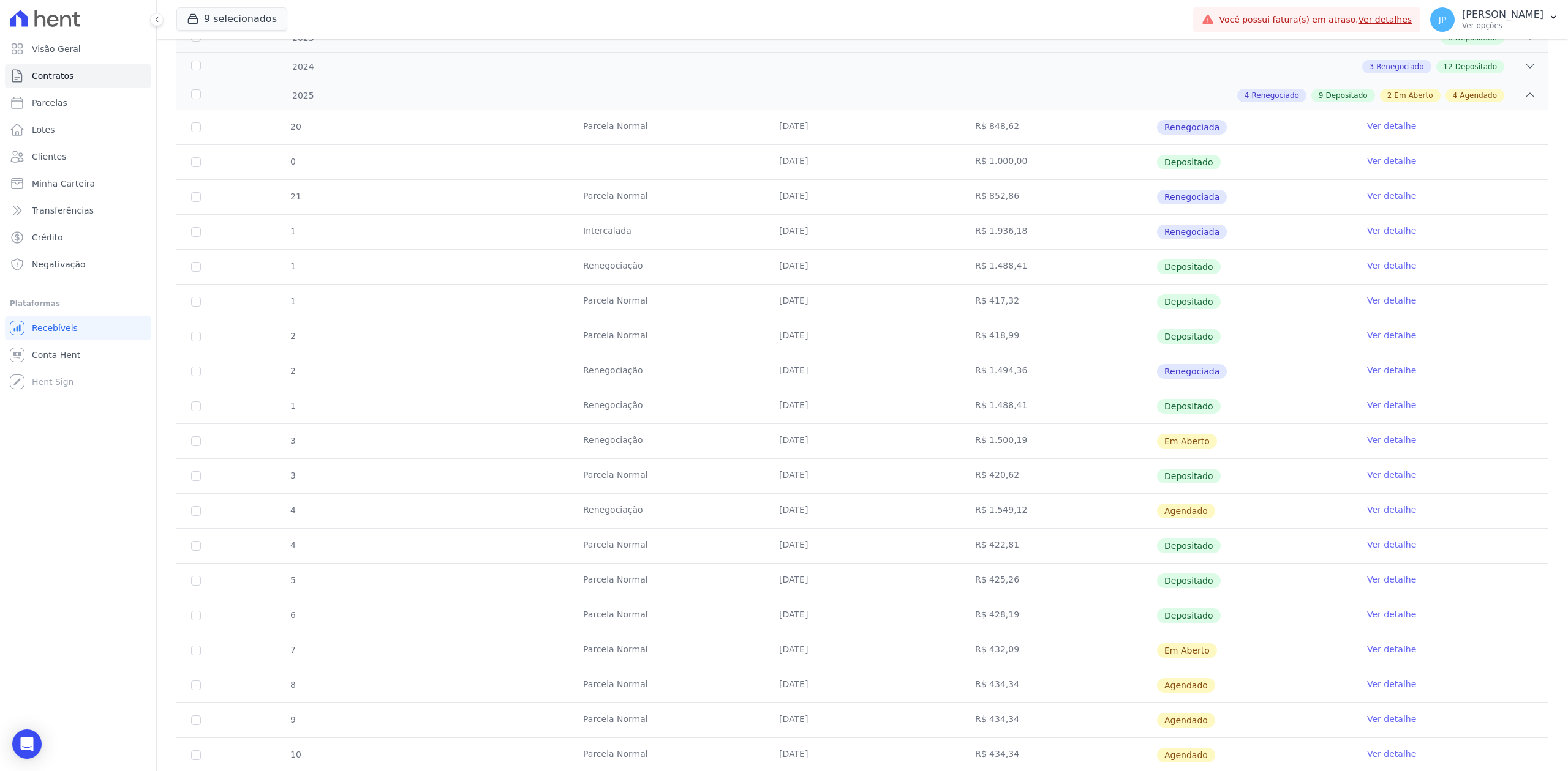
scroll to position [335, 0]
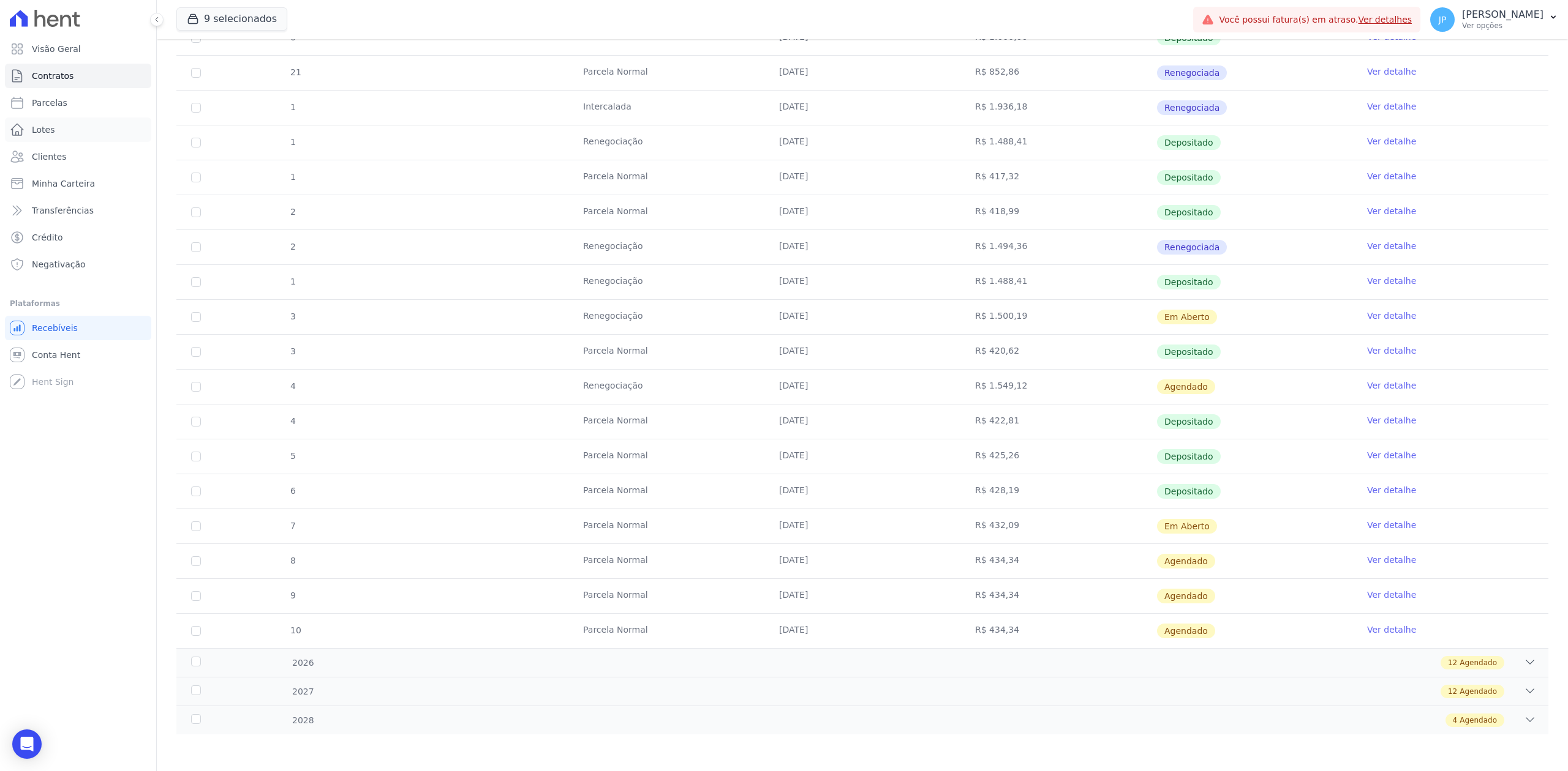
drag, startPoint x: 22, startPoint y: 133, endPoint x: 1, endPoint y: 116, distance: 27.0
click at [20, 131] on icon at bounding box center [18, 130] width 15 height 15
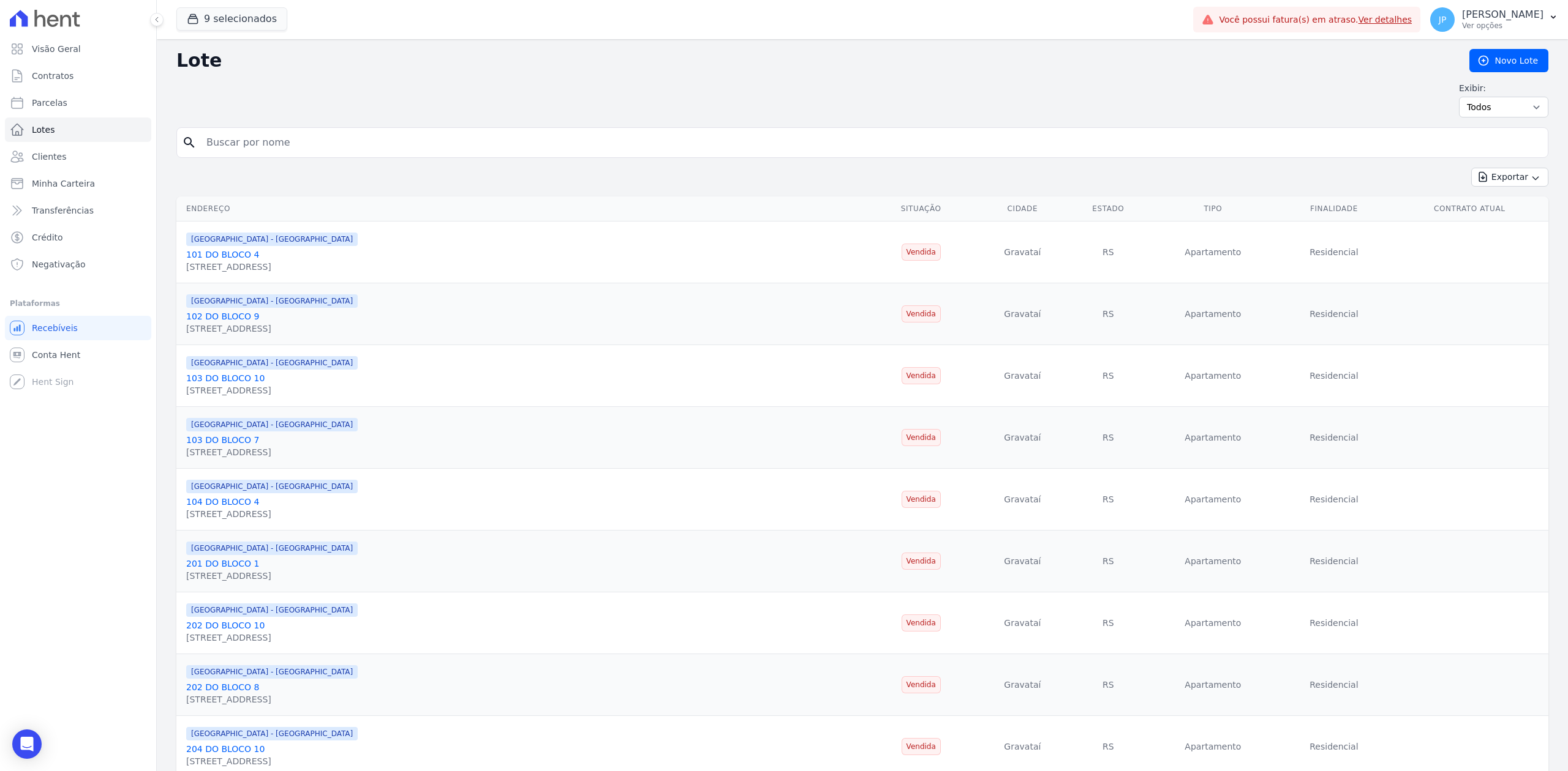
click at [228, 147] on input "search" at bounding box center [871, 143] width 1344 height 24
click at [75, 156] on link "Clientes" at bounding box center [78, 157] width 147 height 24
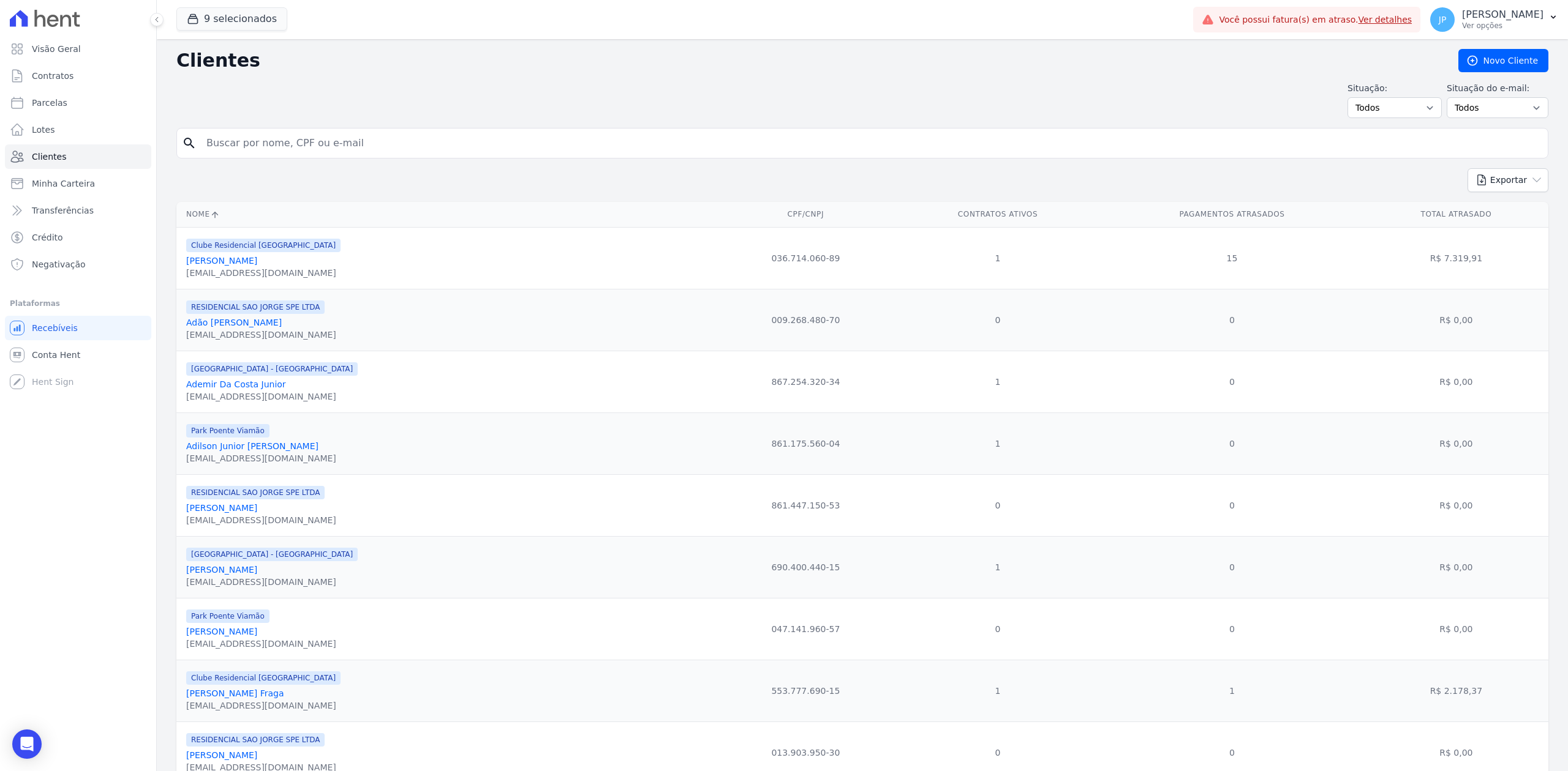
click at [258, 136] on input "search" at bounding box center [871, 143] width 1344 height 24
click at [376, 158] on div "search" at bounding box center [861, 143] width 1371 height 31
click at [373, 149] on input "search" at bounding box center [871, 143] width 1344 height 24
paste input "[PERSON_NAME]"
type input "[PERSON_NAME]"
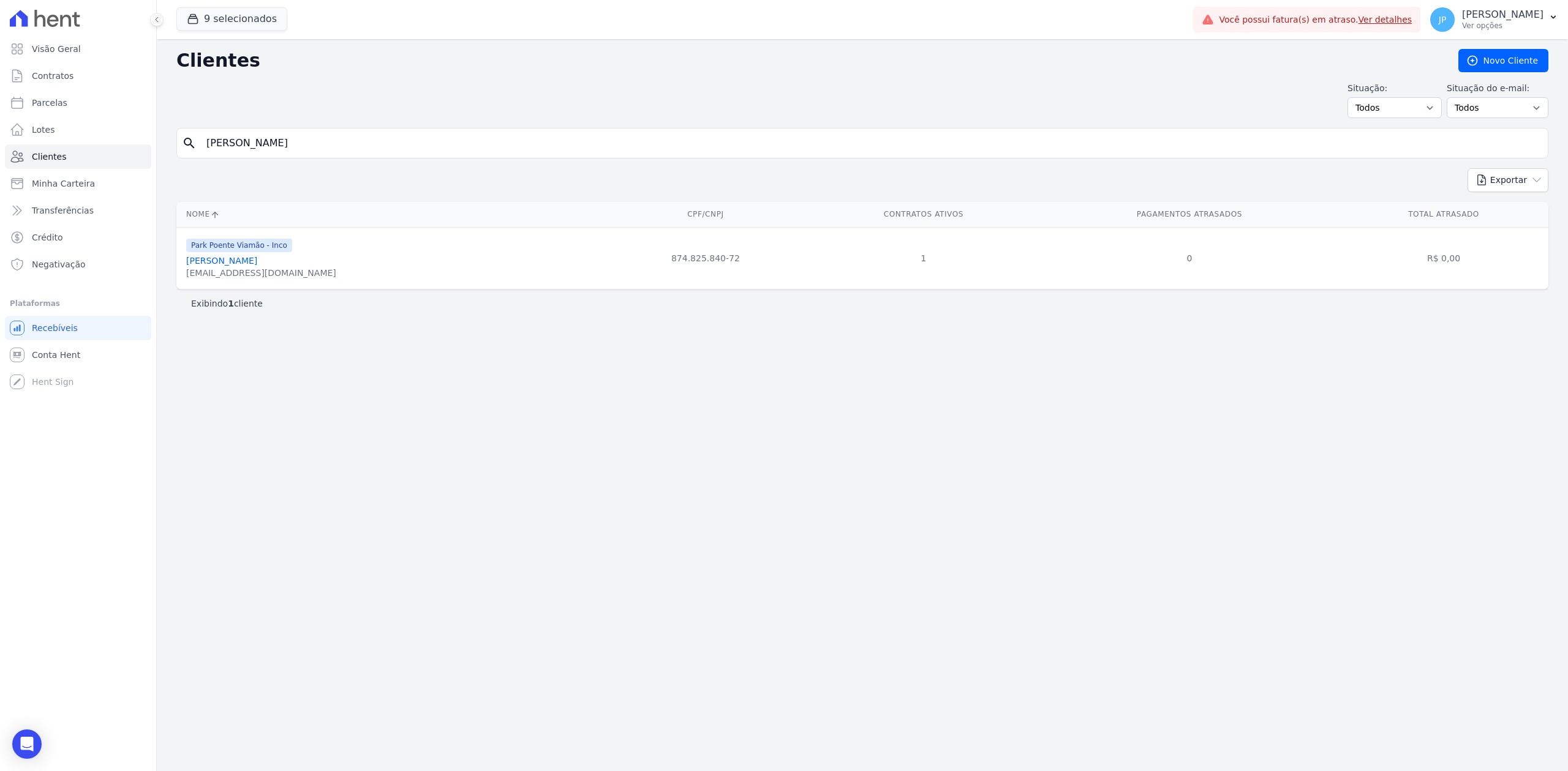
click at [249, 262] on link "[PERSON_NAME]" at bounding box center [222, 260] width 71 height 10
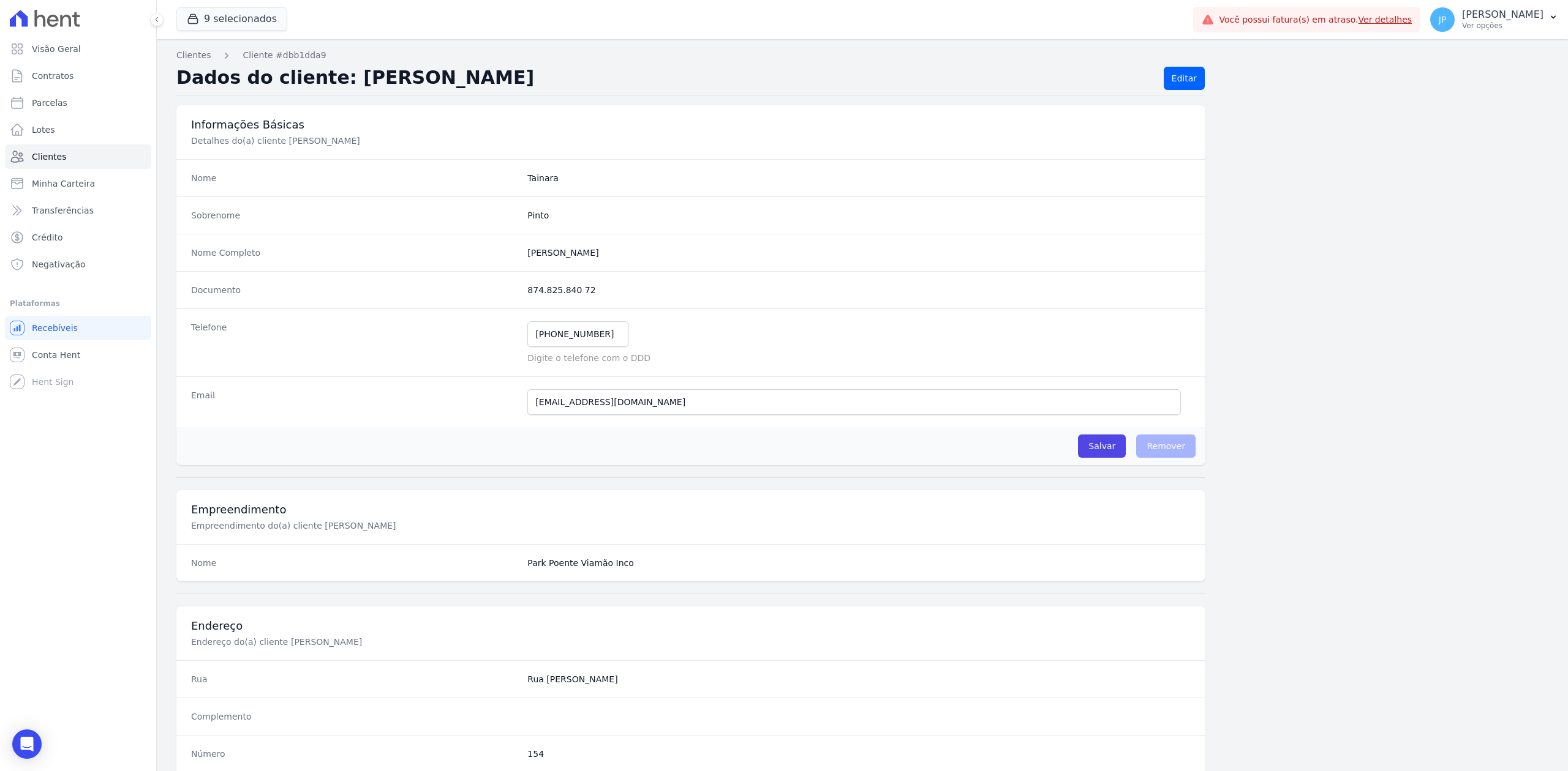
scroll to position [380, 0]
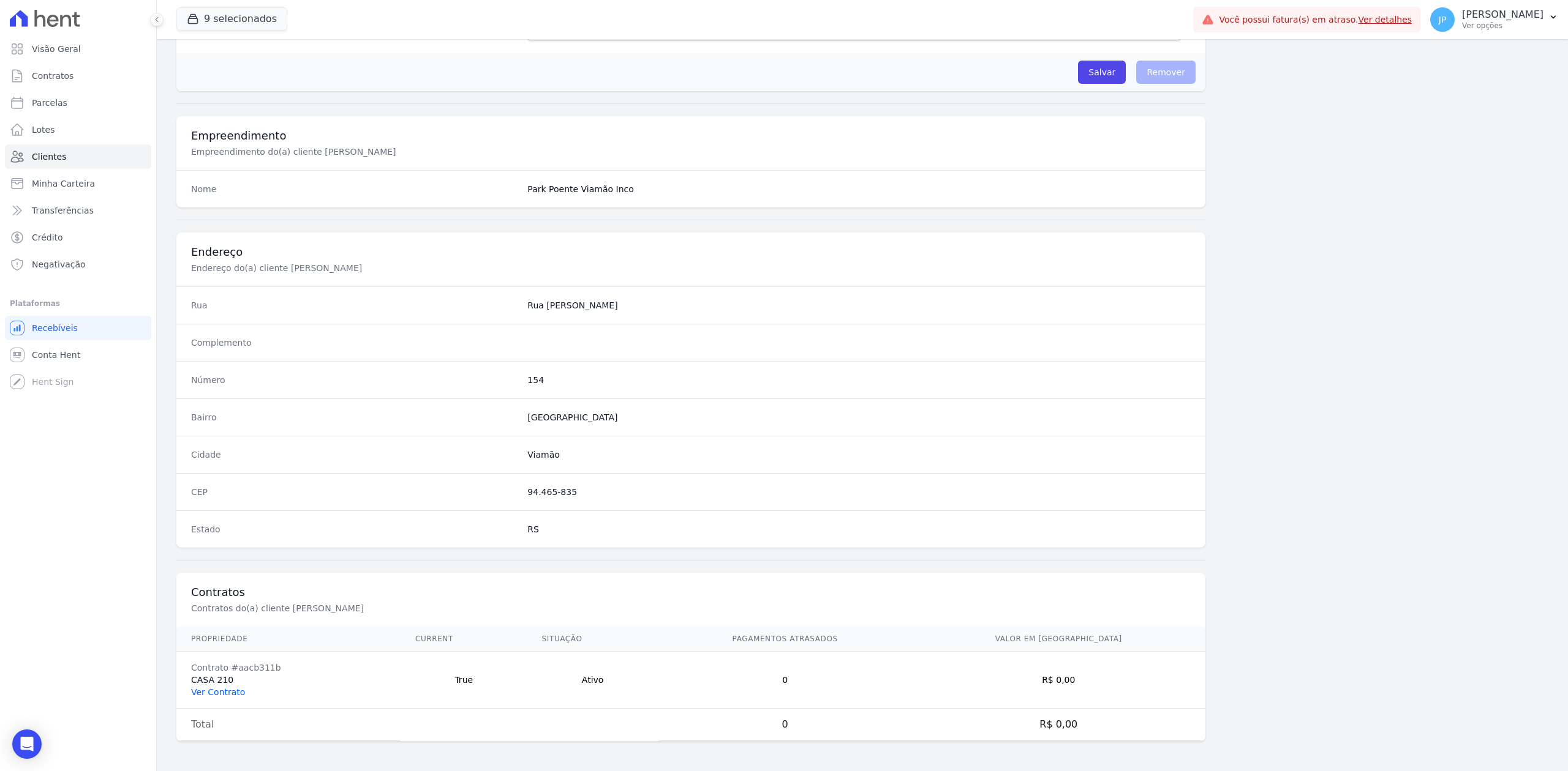
click at [230, 688] on link "Ver Contrato" at bounding box center [218, 692] width 54 height 10
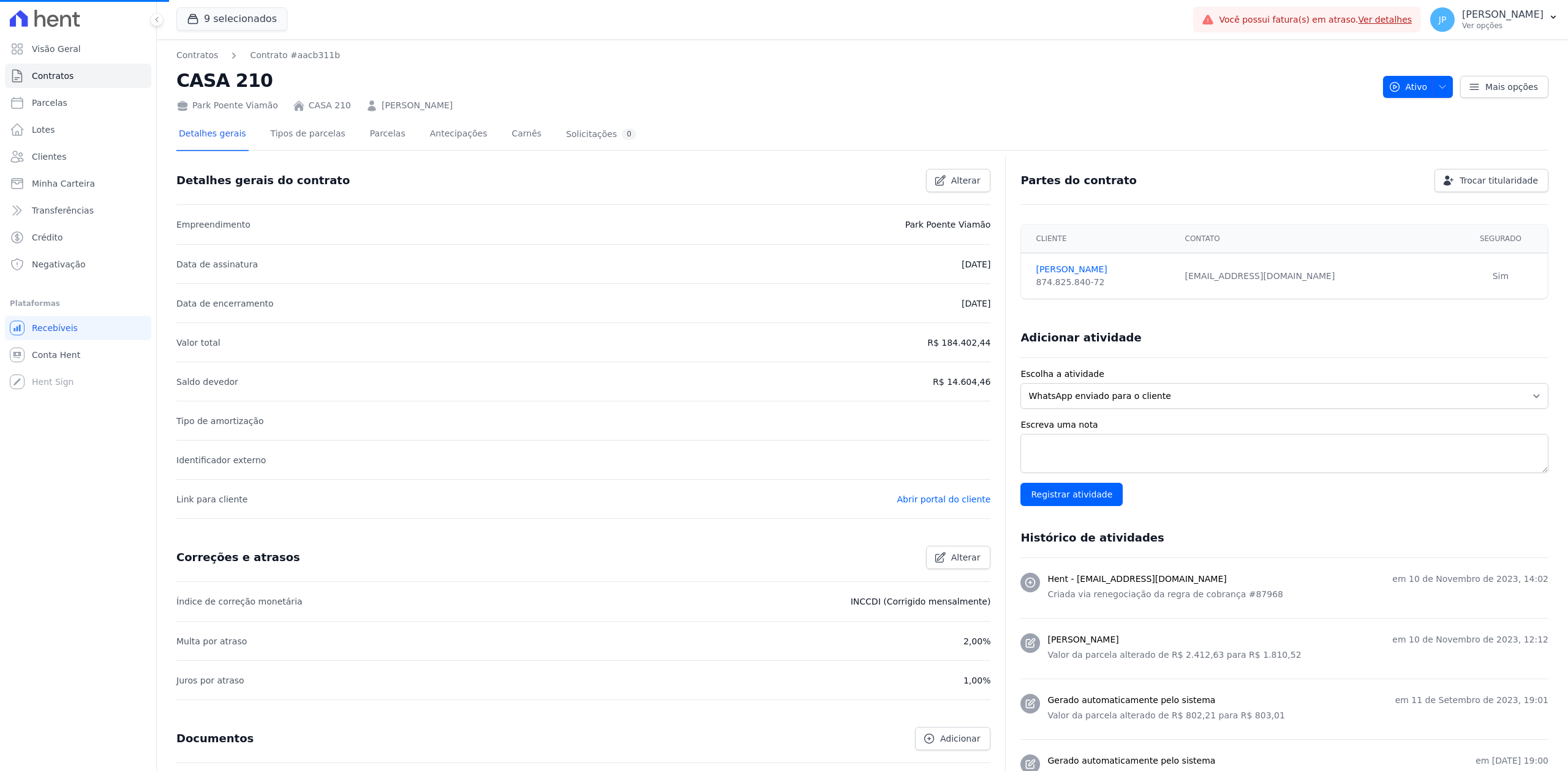
click at [390, 136] on div "Detalhes gerais Tipos de parcelas [GEOGRAPHIC_DATA] Antecipações Carnês Solicit…" at bounding box center [407, 134] width 463 height 32
click at [377, 142] on link "Parcelas" at bounding box center [388, 134] width 41 height 32
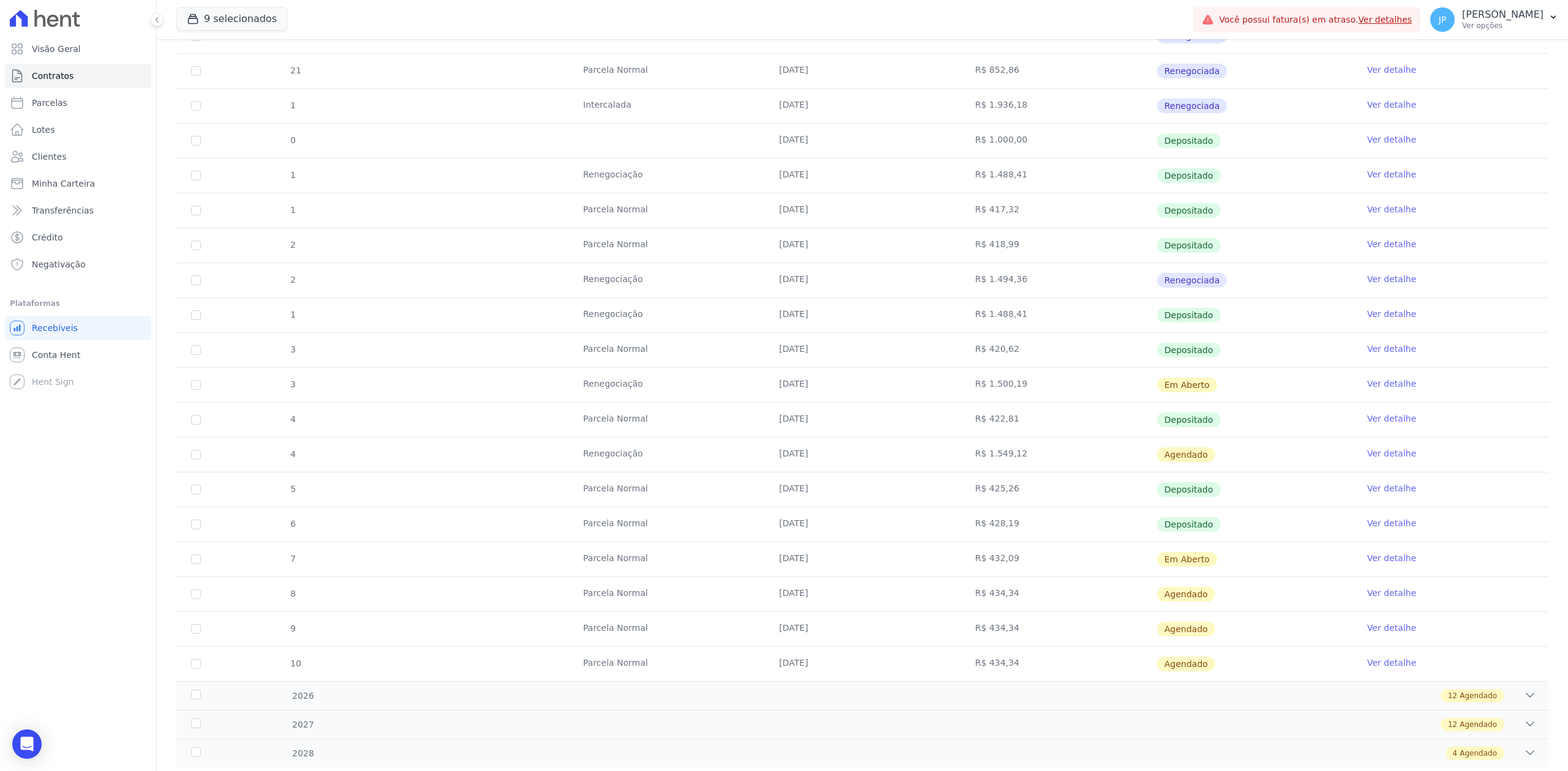
scroll to position [335, 0]
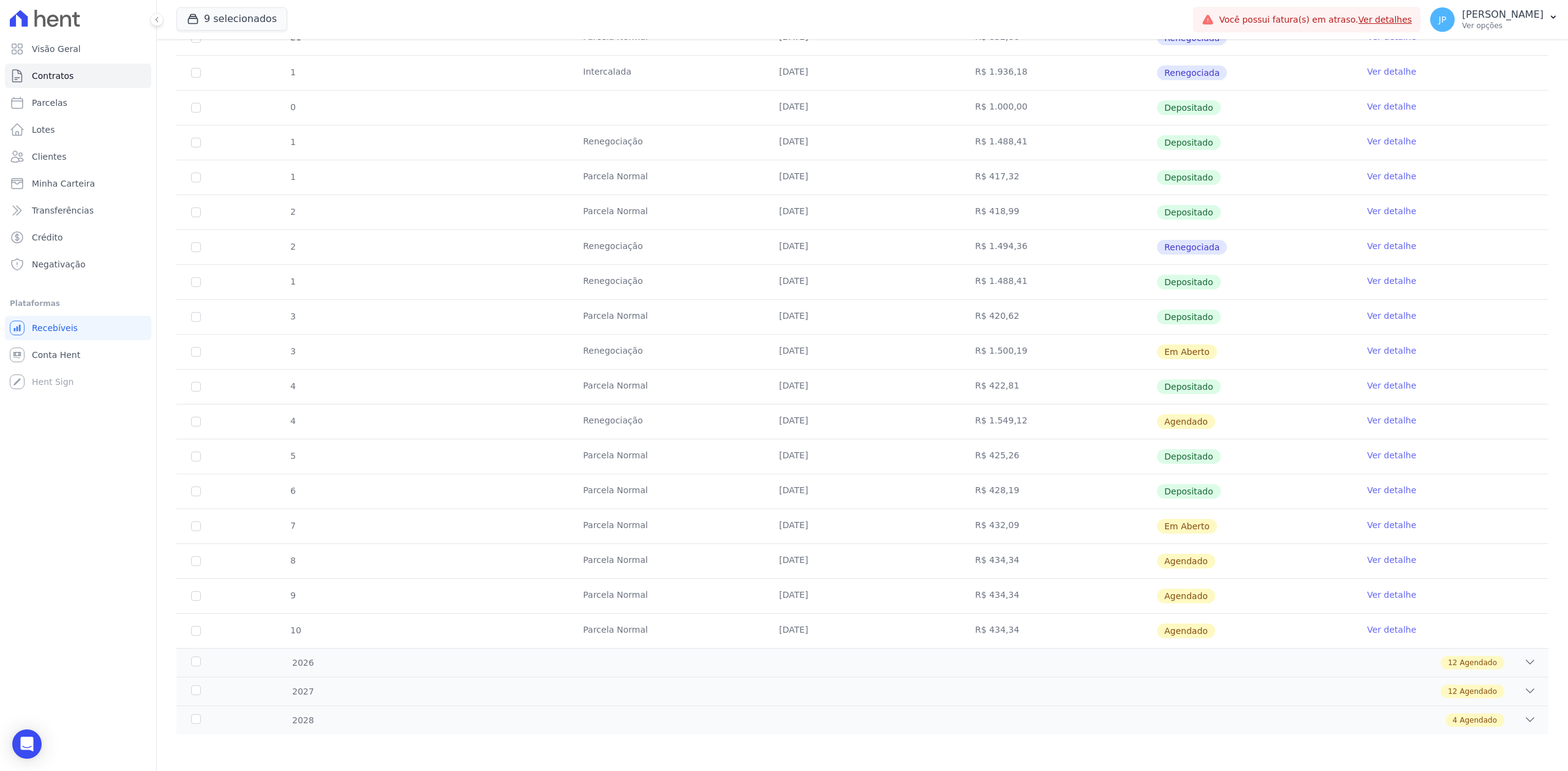
drag, startPoint x: 782, startPoint y: 340, endPoint x: 1063, endPoint y: 352, distance: 281.3
click at [1063, 352] on tr "3 Renegociação [DATE] R$ 1.500,19 Em [GEOGRAPHIC_DATA] Ver detalhe" at bounding box center [861, 352] width 1371 height 35
click at [1391, 345] on link "Ver detalhe" at bounding box center [1391, 350] width 49 height 12
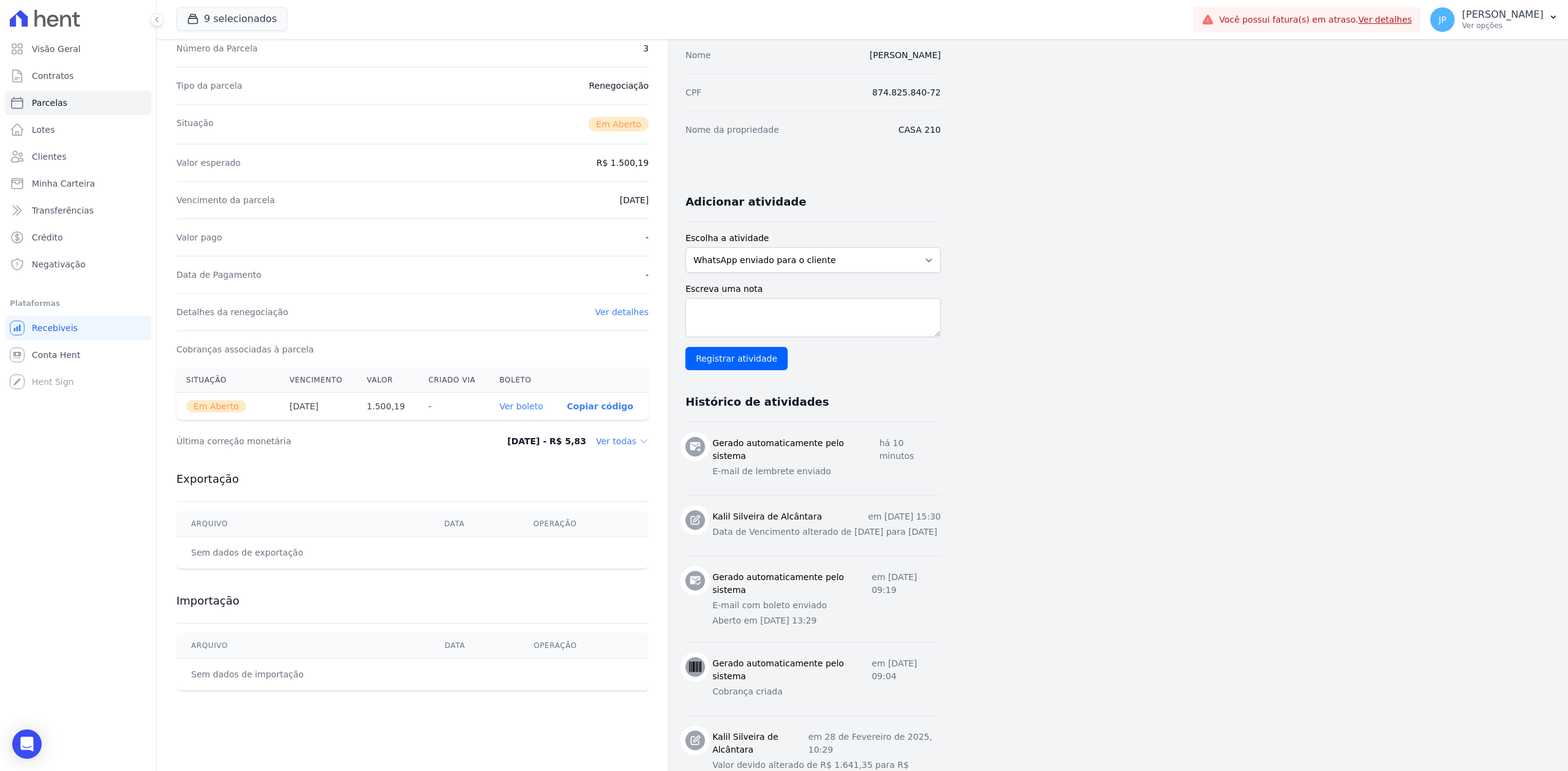
scroll to position [140, 0]
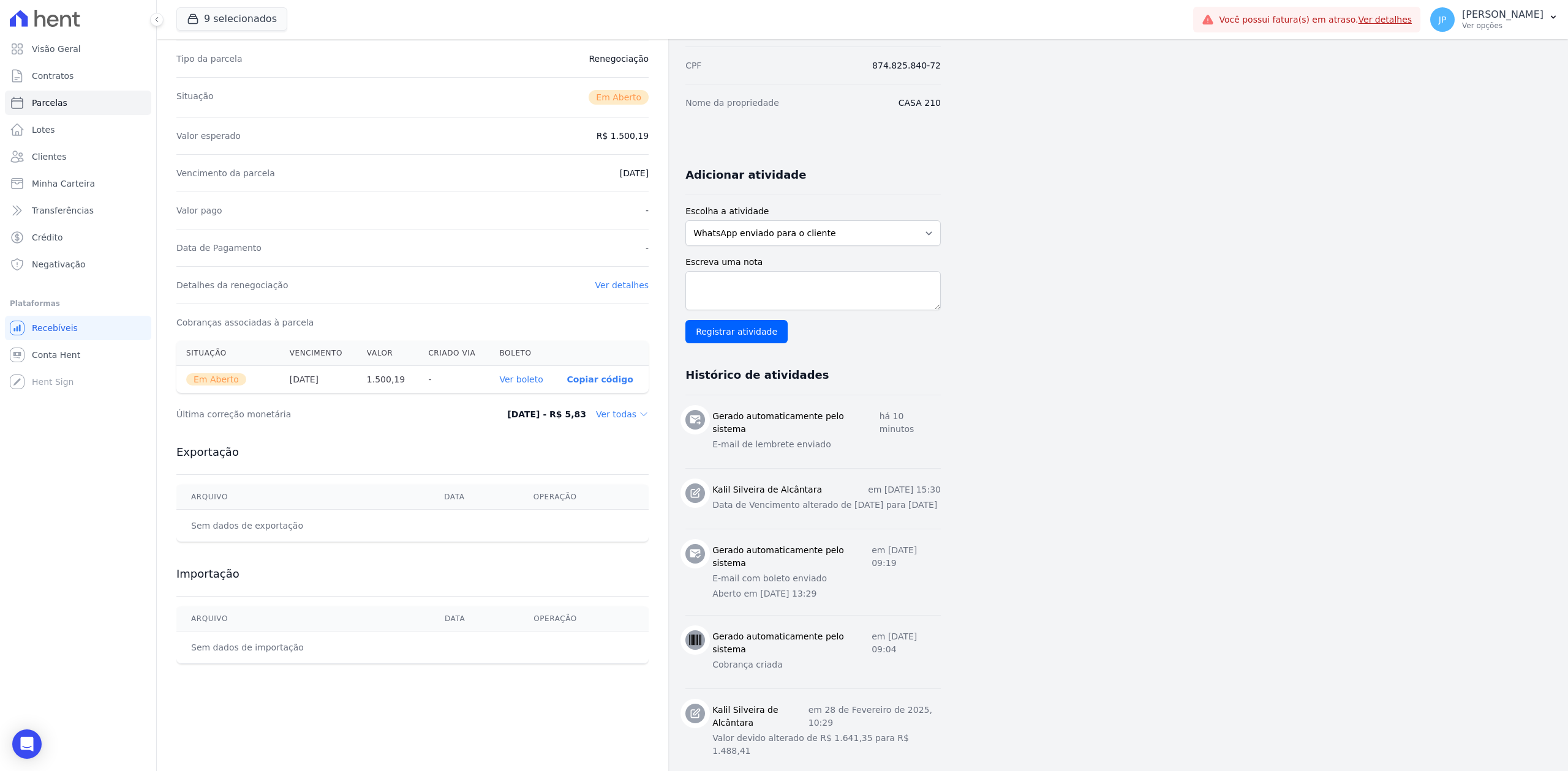
click at [626, 285] on link "Ver detalhes" at bounding box center [622, 284] width 54 height 10
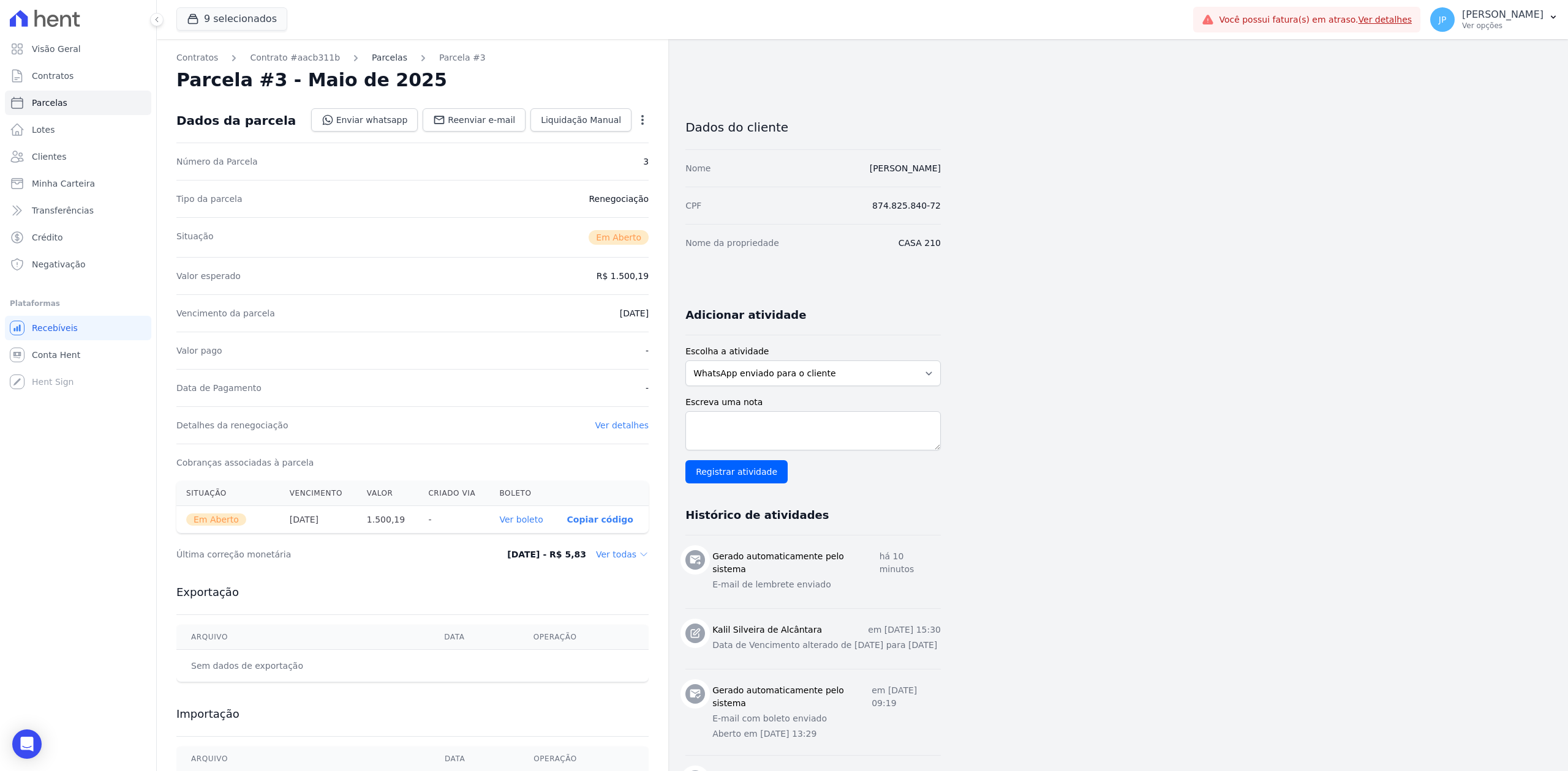
click at [374, 55] on link "Parcelas" at bounding box center [389, 57] width 35 height 13
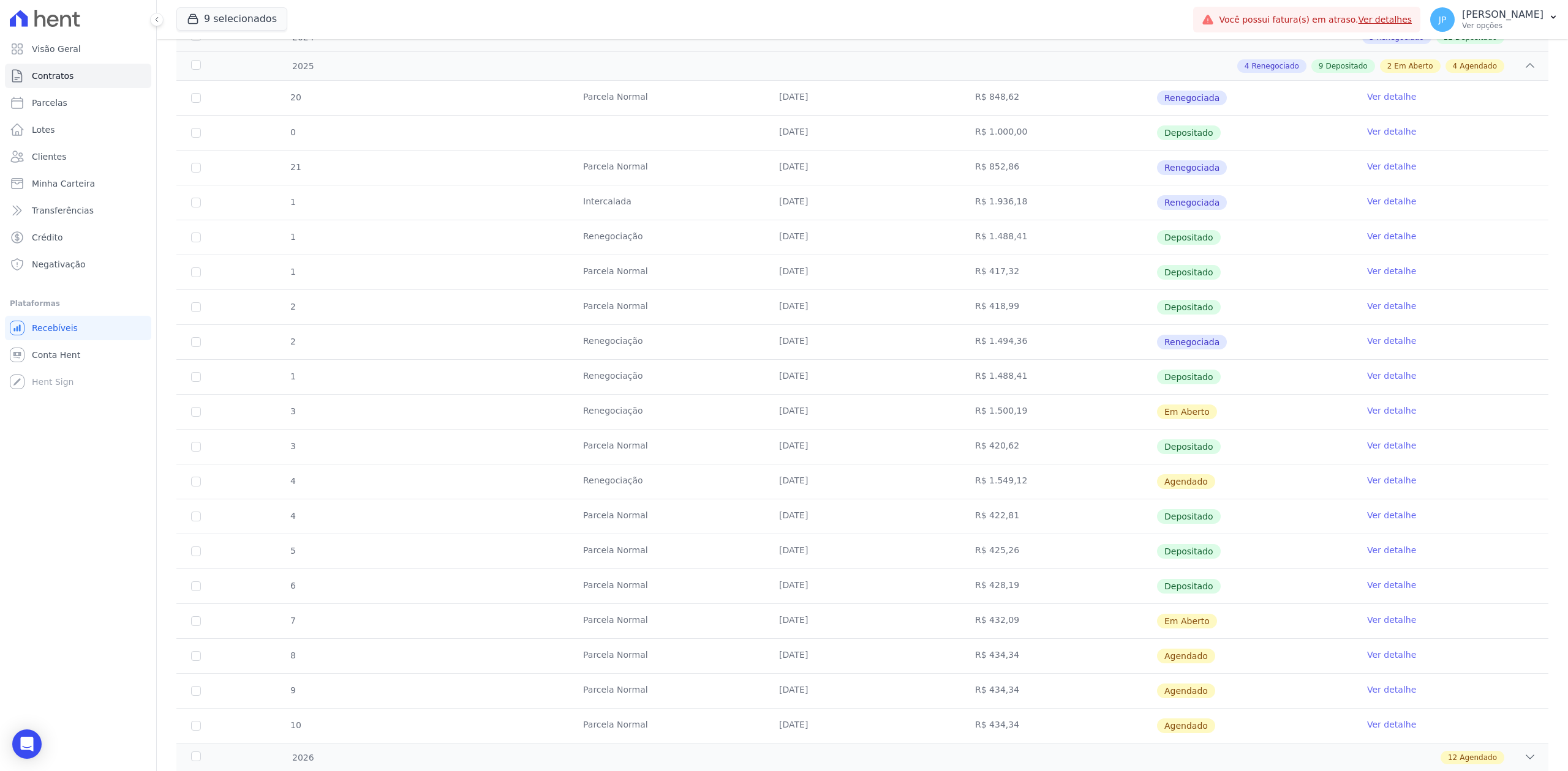
scroll to position [245, 0]
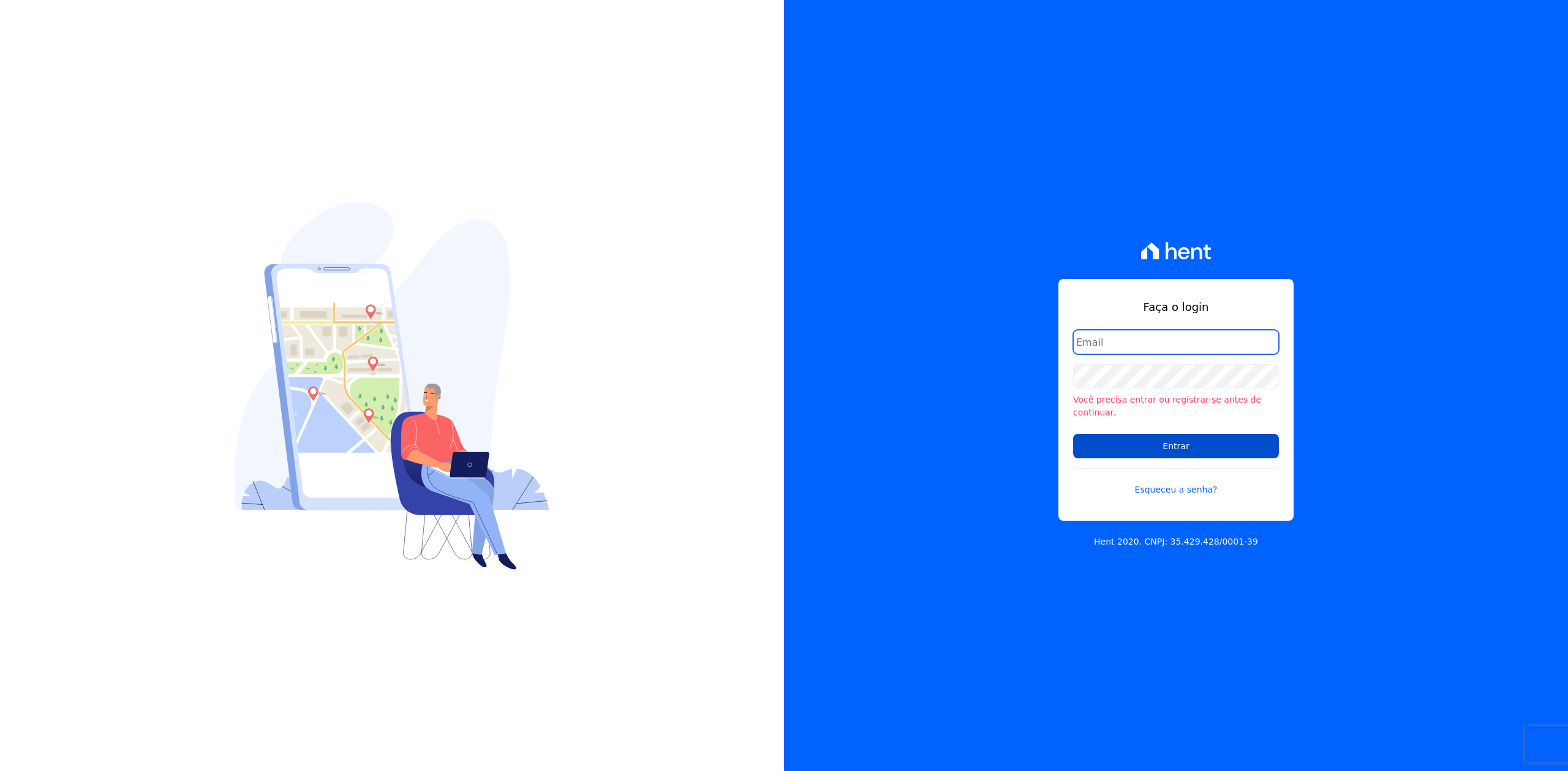
type input "joao@apiceincorporadora.com.br"
click at [1172, 436] on input "Entrar" at bounding box center [1176, 446] width 206 height 24
